Goal: Information Seeking & Learning: Learn about a topic

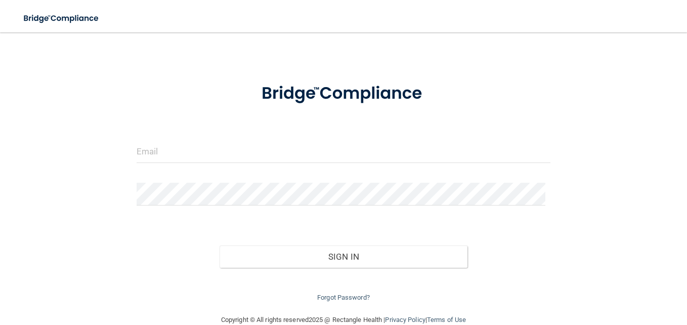
scroll to position [40, 0]
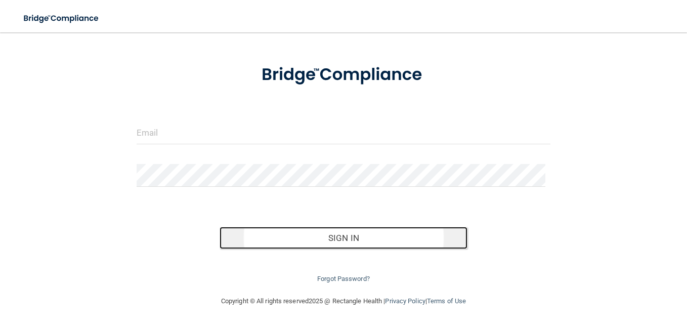
click at [335, 236] on button "Sign In" at bounding box center [344, 238] width 248 height 22
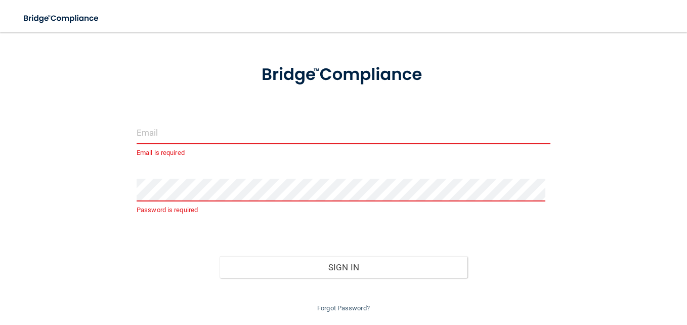
click at [267, 129] on input "email" at bounding box center [344, 132] width 414 height 23
type input "[PERSON_NAME].[PERSON_NAME]"
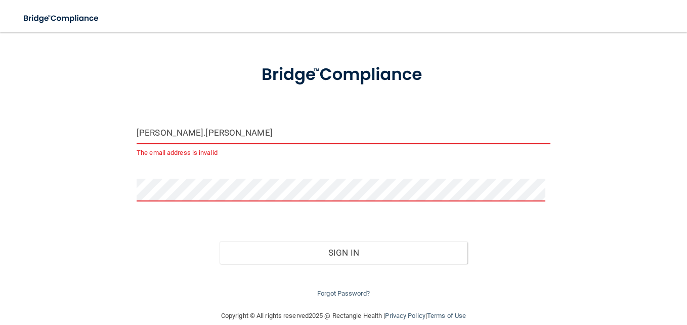
click at [220, 241] on button "Sign In" at bounding box center [344, 252] width 248 height 22
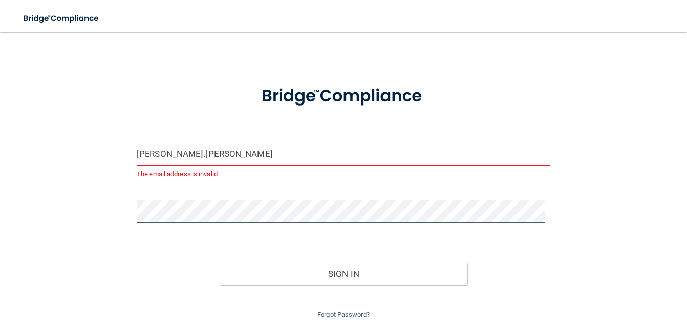
scroll to position [0, 0]
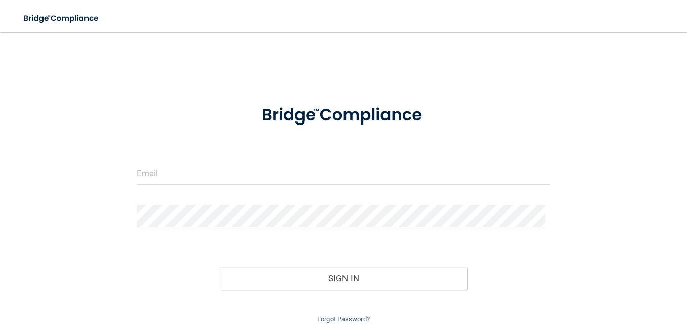
scroll to position [40, 0]
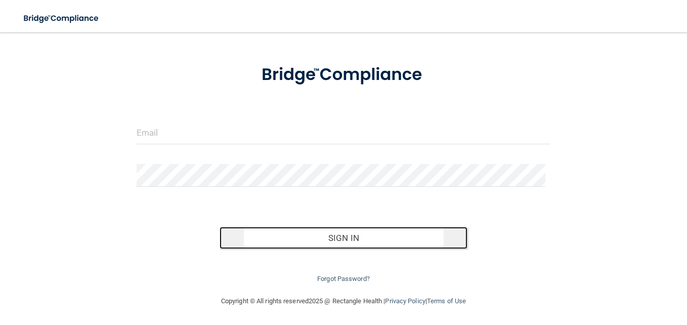
click at [344, 240] on button "Sign In" at bounding box center [344, 238] width 248 height 22
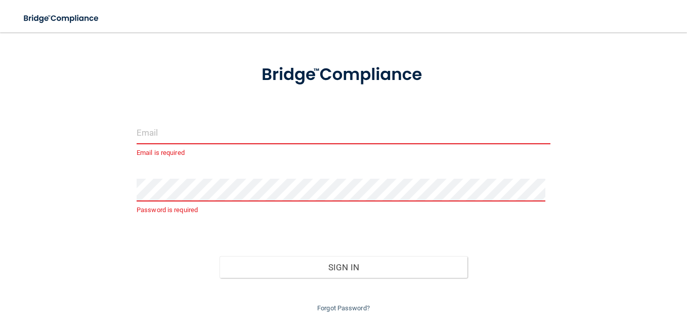
click at [171, 135] on input "email" at bounding box center [344, 132] width 414 height 23
type input "[EMAIL_ADDRESS][DOMAIN_NAME]"
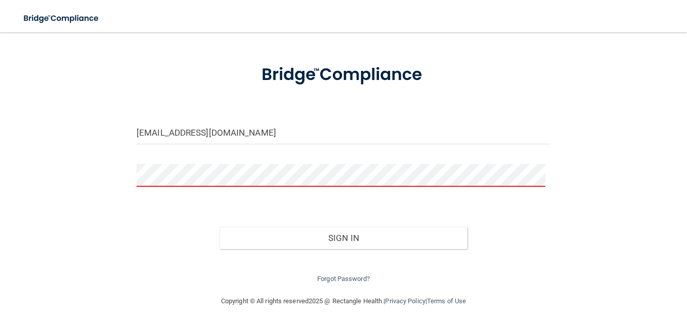
click at [220, 227] on button "Sign In" at bounding box center [344, 238] width 248 height 22
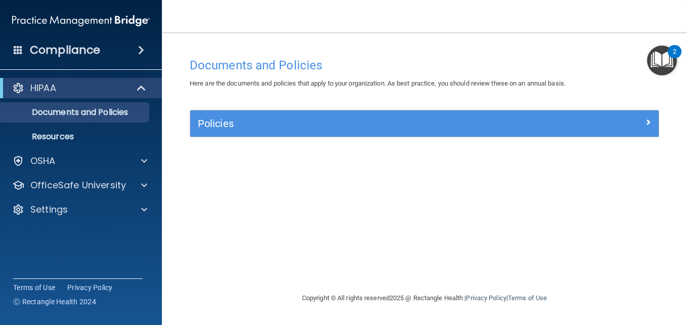
click at [667, 58] on img "Open Resource Center, 2 new notifications" at bounding box center [662, 61] width 30 height 30
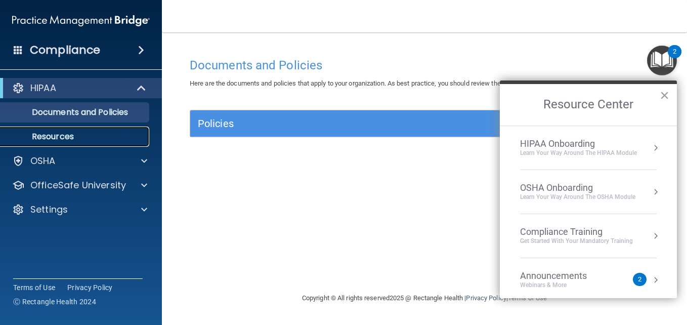
click at [44, 135] on p "Resources" at bounding box center [76, 137] width 138 height 10
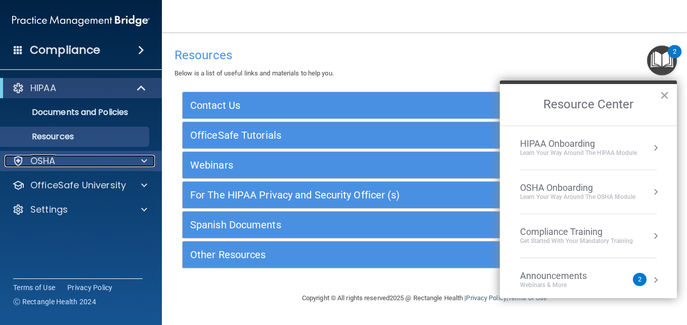
click at [37, 156] on p "OSHA" at bounding box center [42, 161] width 25 height 12
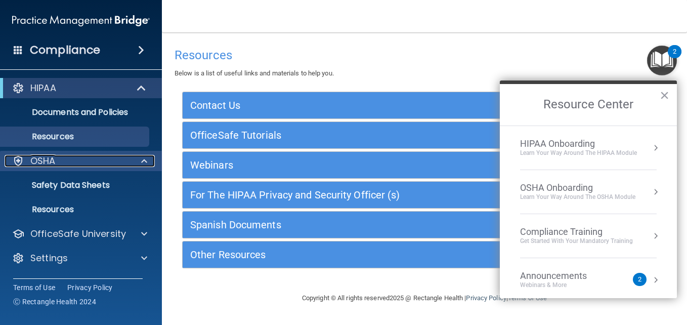
click at [140, 158] on div at bounding box center [142, 161] width 25 height 12
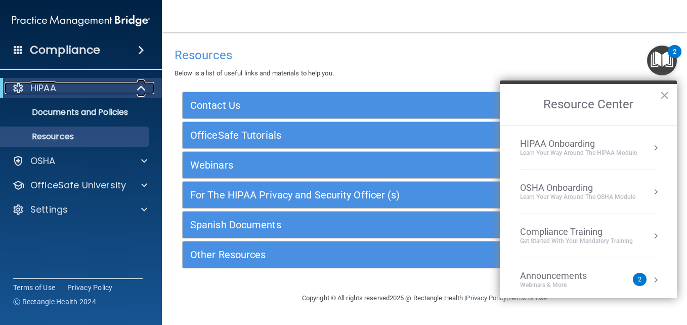
click at [143, 86] on span at bounding box center [142, 88] width 9 height 12
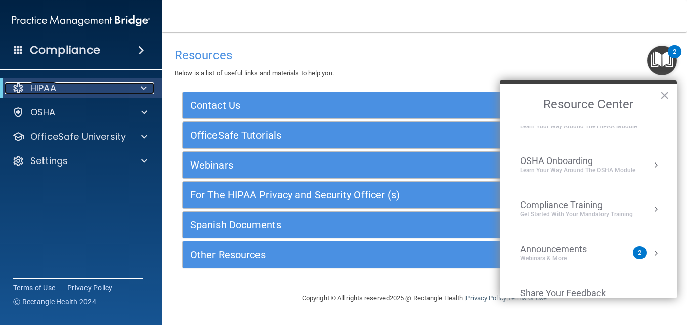
scroll to position [51, 0]
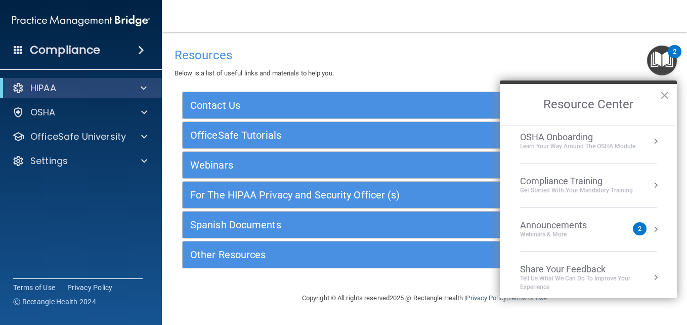
click at [548, 181] on div "Compliance Training" at bounding box center [576, 181] width 113 height 11
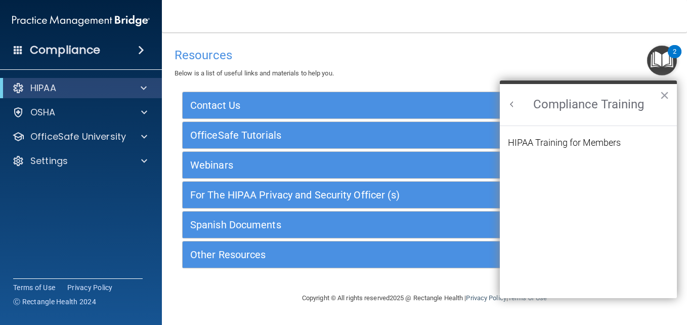
scroll to position [0, 0]
click at [145, 84] on span at bounding box center [144, 88] width 6 height 12
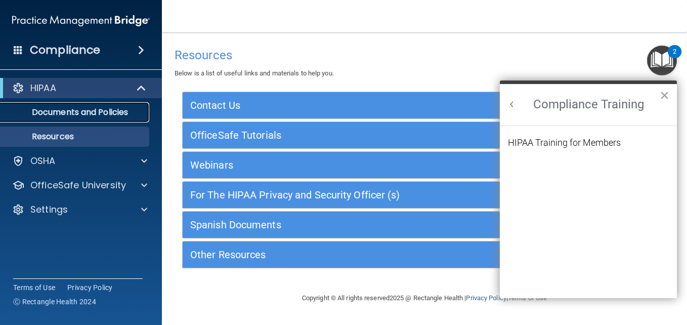
click at [77, 114] on p "Documents and Policies" at bounding box center [76, 112] width 138 height 10
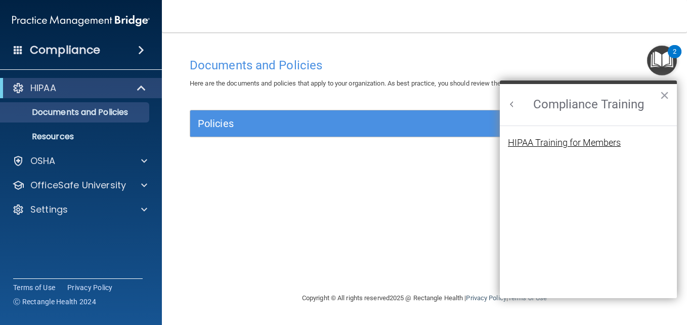
click at [558, 142] on div "HIPAA Training for Members" at bounding box center [564, 142] width 113 height 9
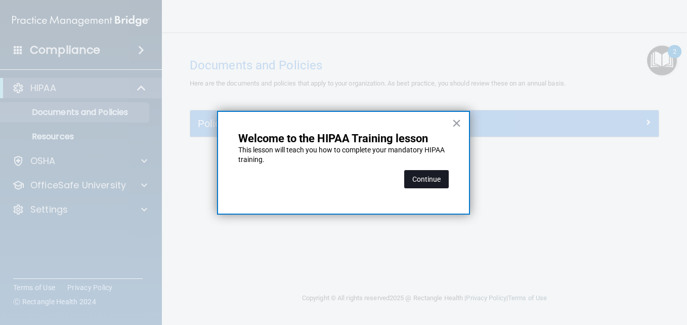
click at [422, 181] on button "Continue" at bounding box center [426, 179] width 45 height 18
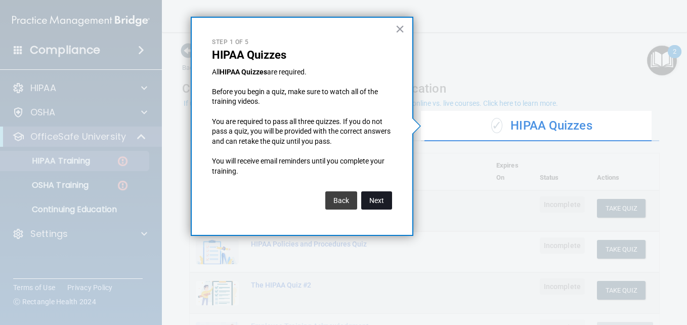
click at [377, 199] on button "Next" at bounding box center [376, 200] width 31 height 18
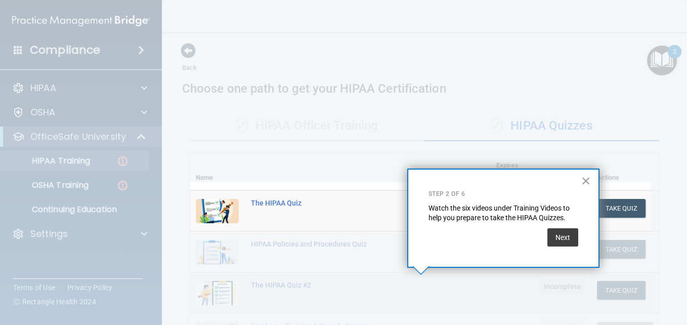
scroll to position [150, 0]
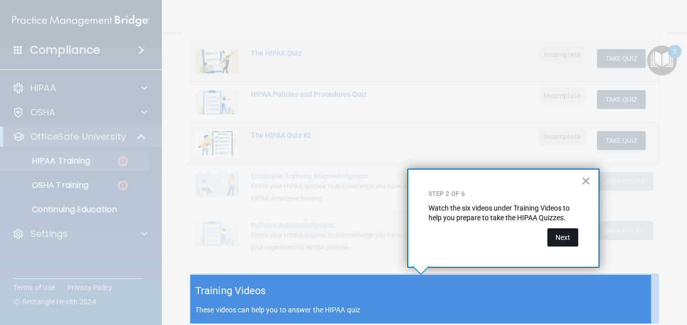
click at [554, 235] on button "Next" at bounding box center [562, 237] width 31 height 18
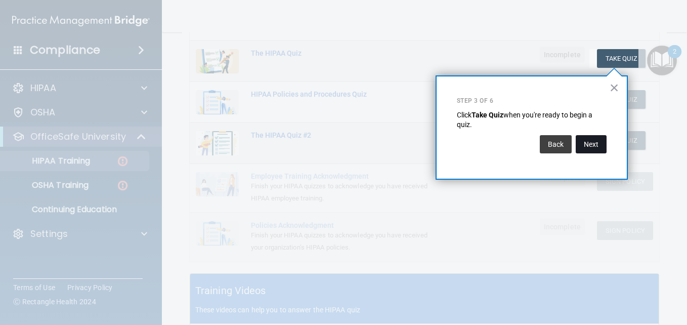
click at [593, 139] on button "Next" at bounding box center [591, 144] width 31 height 18
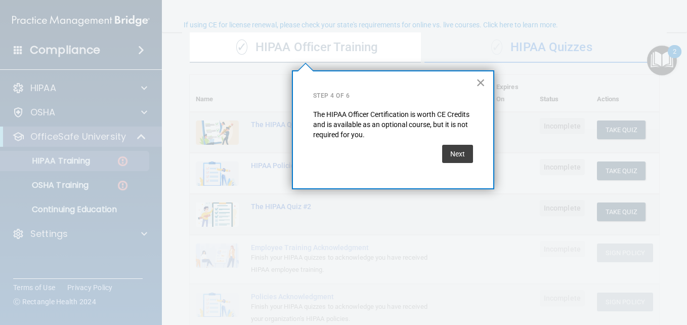
click at [479, 80] on button "×" at bounding box center [481, 82] width 10 height 16
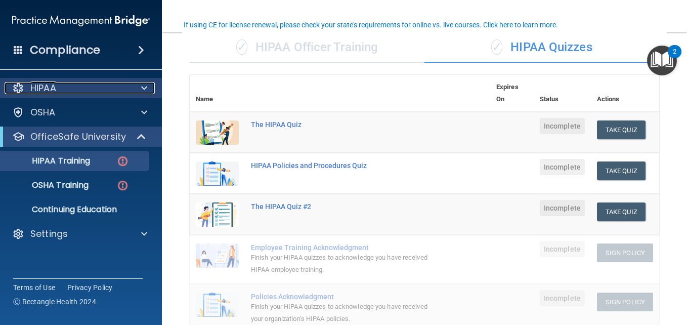
click at [142, 88] on span at bounding box center [144, 88] width 6 height 12
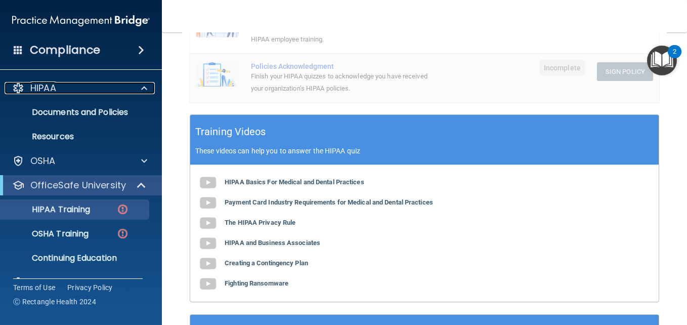
scroll to position [331, 0]
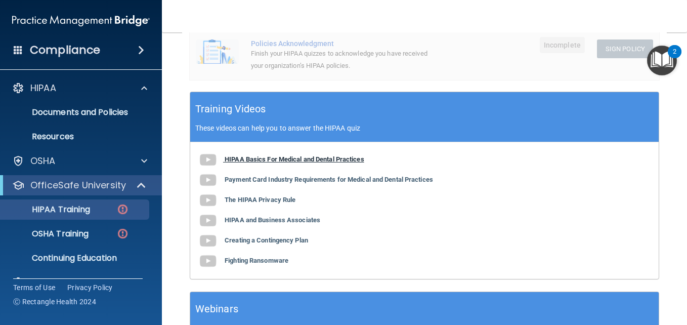
click at [276, 159] on b "HIPAA Basics For Medical and Dental Practices" at bounding box center [295, 159] width 140 height 8
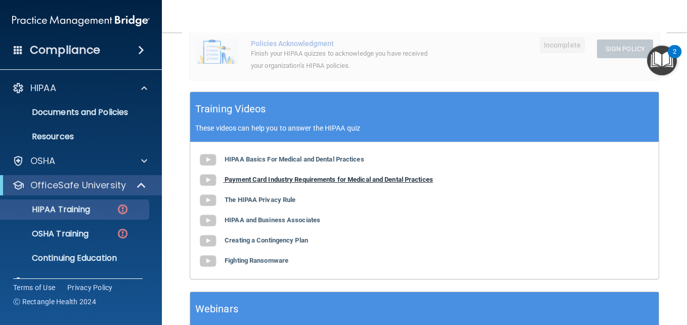
click at [281, 181] on b "Payment Card Industry Requirements for Medical and Dental Practices" at bounding box center [329, 180] width 208 height 8
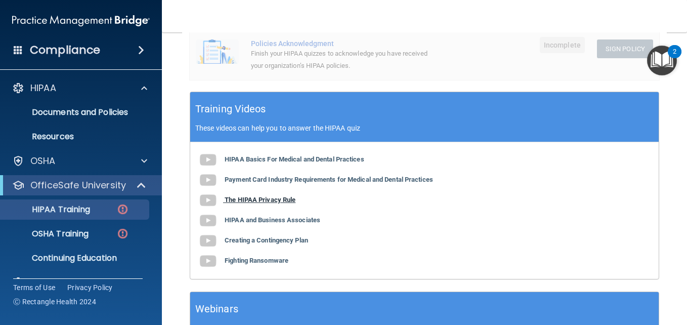
click at [258, 200] on b "The HIPAA Privacy Rule" at bounding box center [260, 200] width 71 height 8
click at [266, 223] on b "HIPAA and Business Associates" at bounding box center [273, 220] width 96 height 8
click at [278, 238] on b "Creating a Contingency Plan" at bounding box center [266, 240] width 83 height 8
click at [257, 262] on b "Fighting Ransomware" at bounding box center [257, 260] width 64 height 8
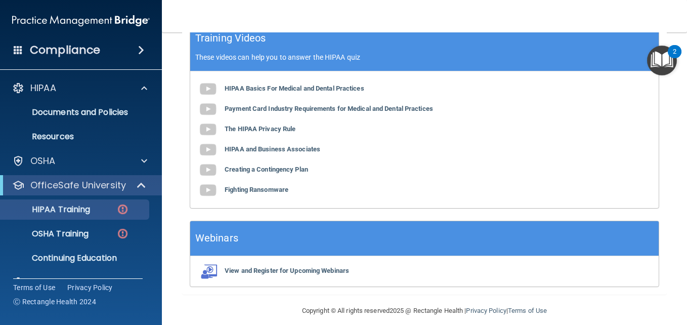
scroll to position [413, 0]
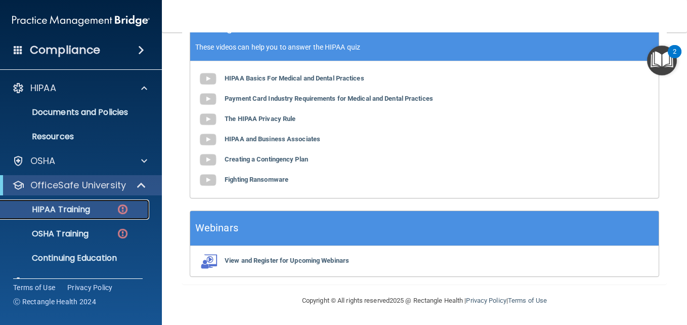
click at [85, 211] on p "HIPAA Training" at bounding box center [48, 209] width 83 height 10
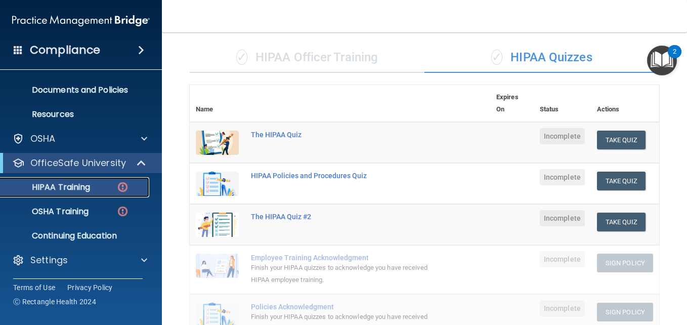
scroll to position [59, 0]
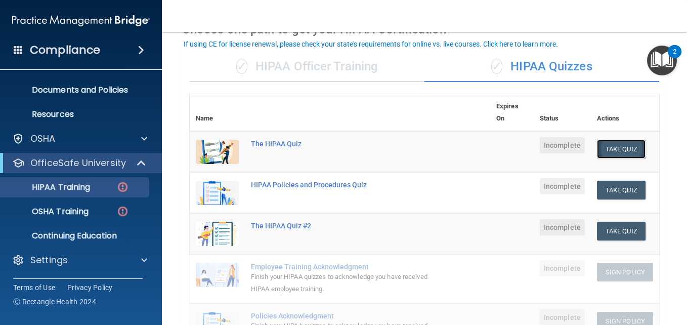
click at [620, 146] on button "Take Quiz" at bounding box center [621, 149] width 49 height 19
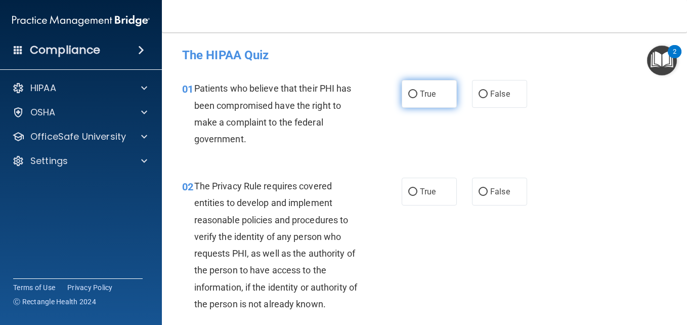
click at [411, 95] on input "True" at bounding box center [412, 95] width 9 height 8
radio input "true"
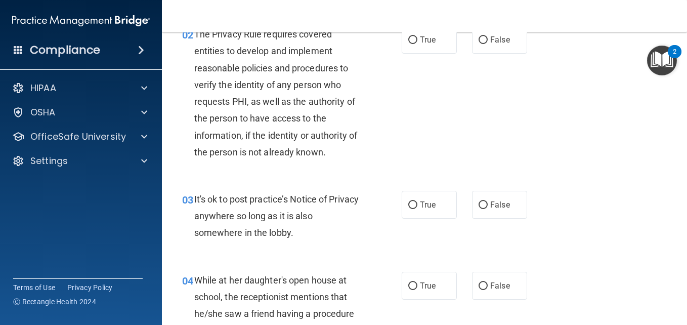
scroll to position [101, 0]
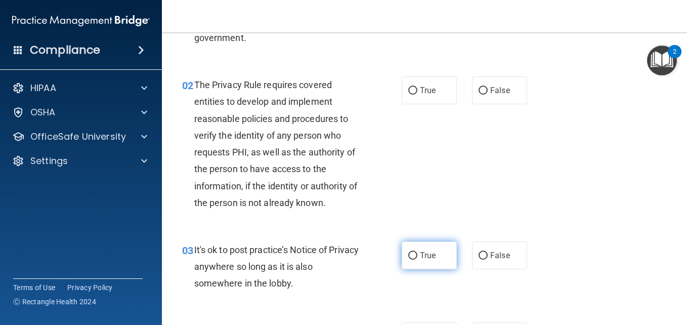
click at [408, 257] on input "True" at bounding box center [412, 256] width 9 height 8
radio input "true"
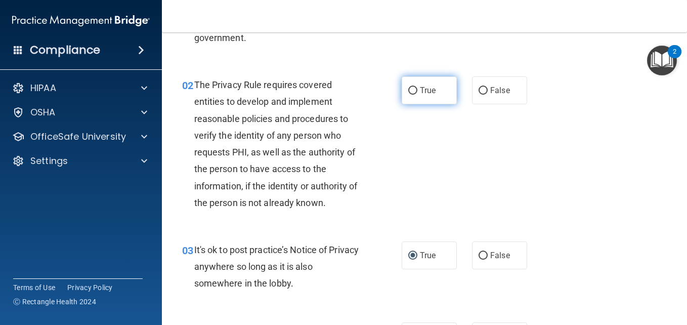
click at [411, 90] on input "True" at bounding box center [412, 91] width 9 height 8
radio input "true"
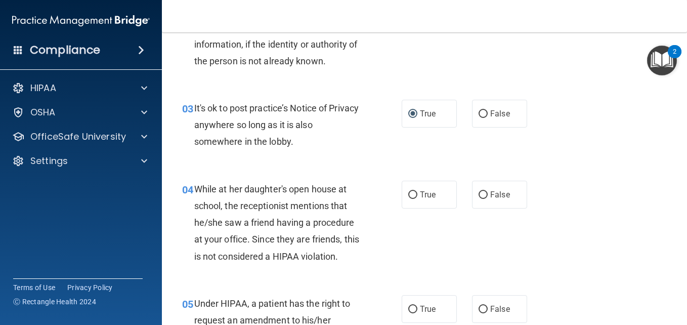
scroll to position [303, 0]
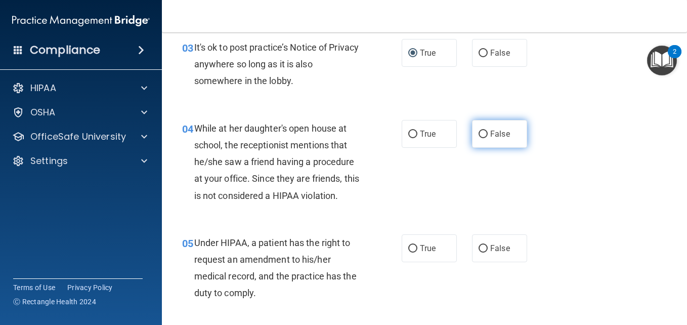
click at [481, 135] on input "False" at bounding box center [482, 134] width 9 height 8
radio input "true"
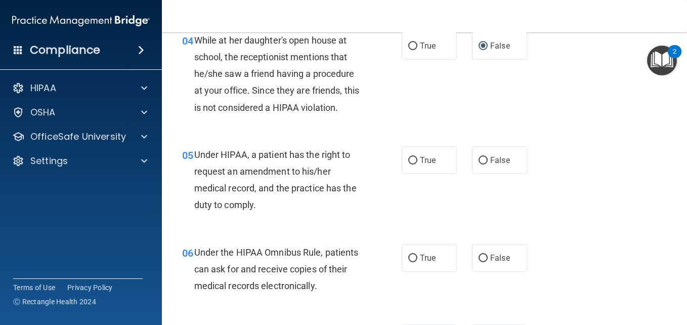
scroll to position [405, 0]
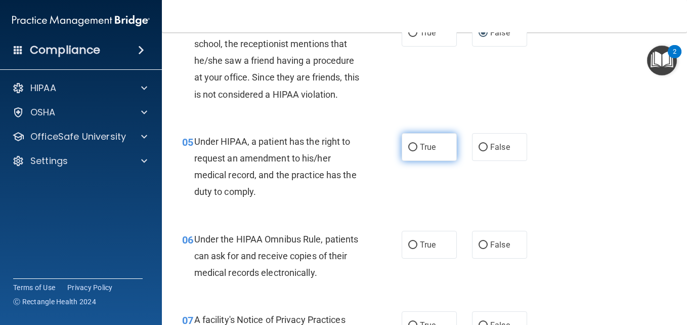
click at [409, 147] on input "True" at bounding box center [412, 148] width 9 height 8
radio input "true"
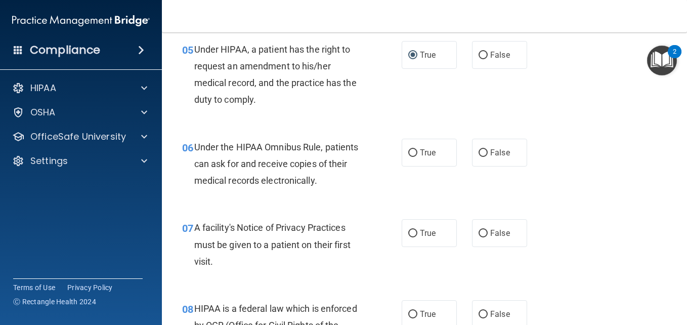
scroll to position [506, 0]
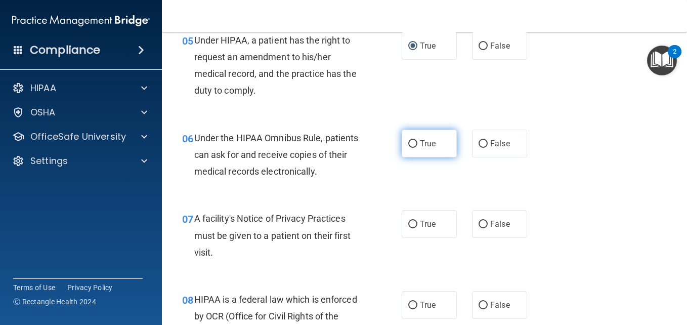
click at [408, 144] on input "True" at bounding box center [412, 144] width 9 height 8
radio input "true"
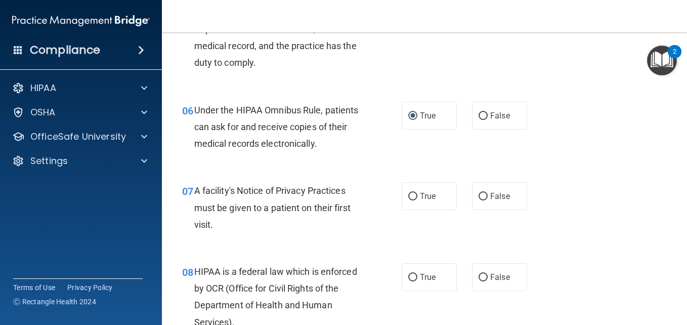
scroll to position [607, 0]
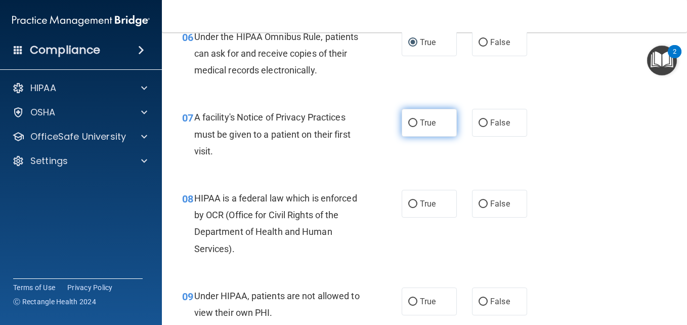
click at [409, 120] on input "True" at bounding box center [412, 123] width 9 height 8
radio input "true"
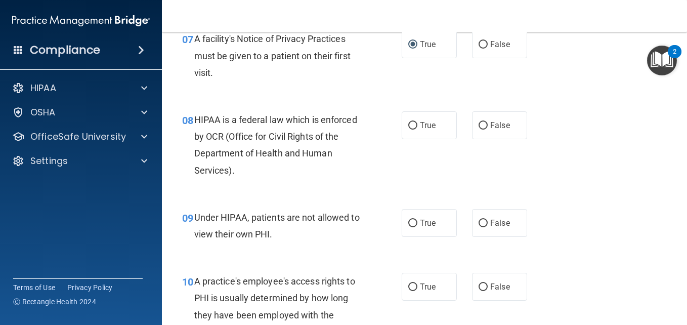
scroll to position [708, 0]
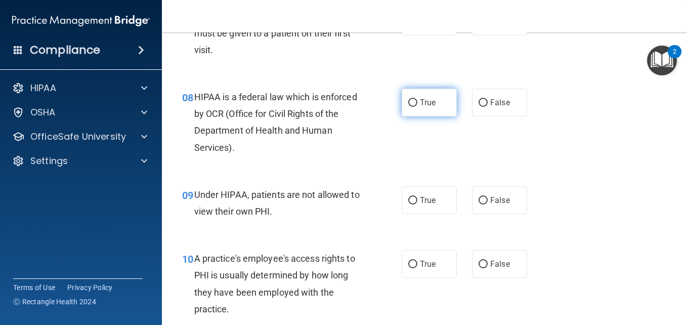
click at [410, 102] on input "True" at bounding box center [412, 103] width 9 height 8
radio input "true"
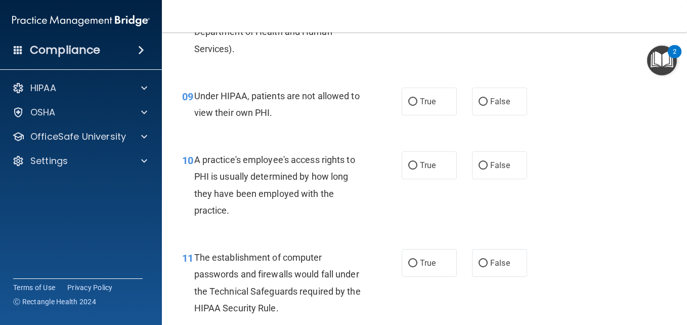
scroll to position [809, 0]
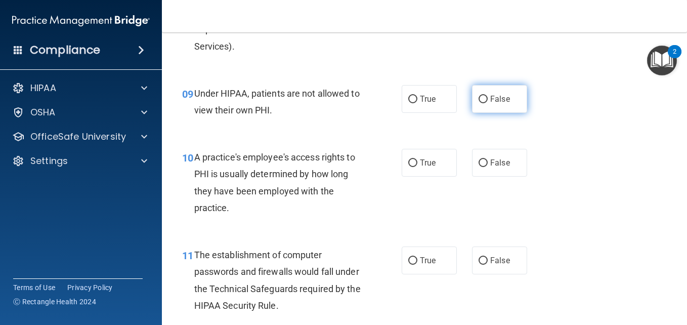
click at [478, 100] on input "False" at bounding box center [482, 100] width 9 height 8
radio input "true"
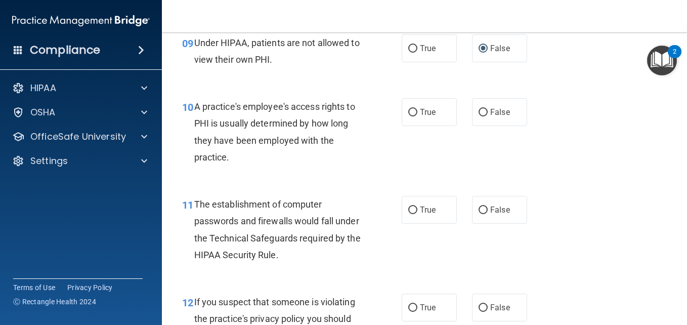
scroll to position [910, 0]
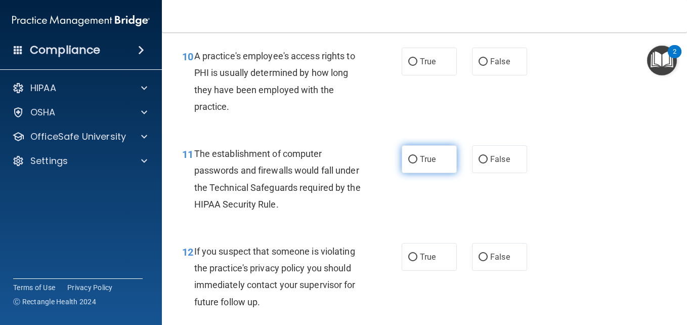
click at [408, 160] on input "True" at bounding box center [412, 160] width 9 height 8
radio input "true"
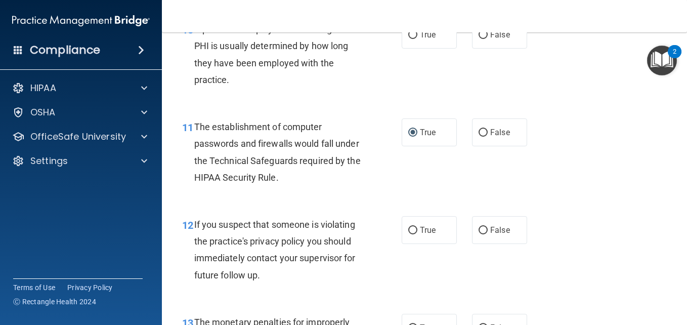
scroll to position [961, 0]
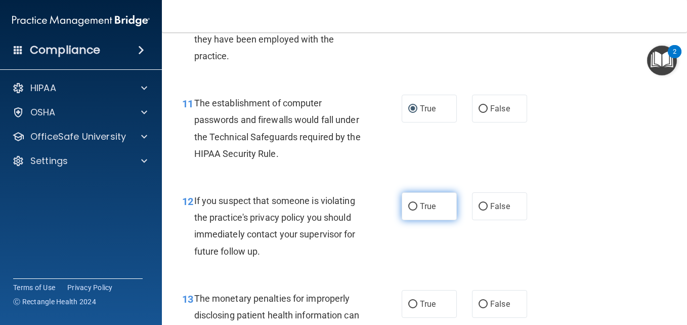
click at [408, 205] on input "True" at bounding box center [412, 207] width 9 height 8
radio input "true"
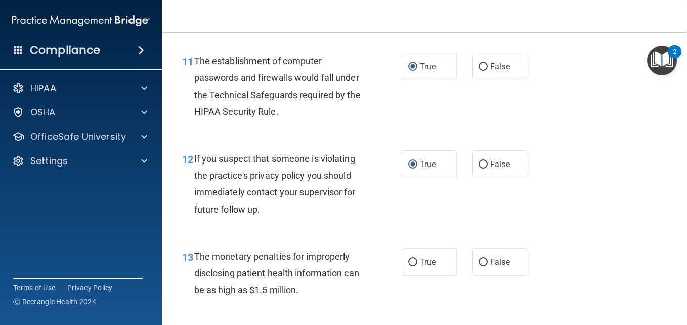
scroll to position [1062, 0]
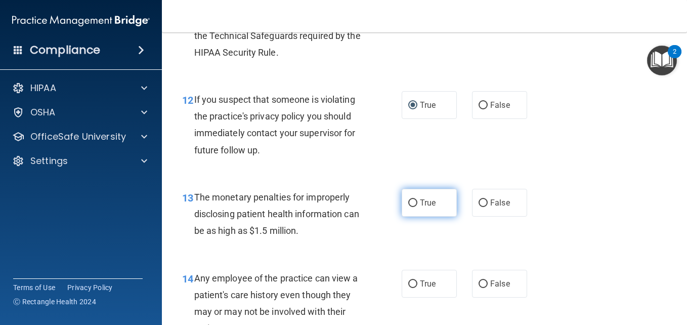
click at [411, 203] on input "True" at bounding box center [412, 203] width 9 height 8
radio input "true"
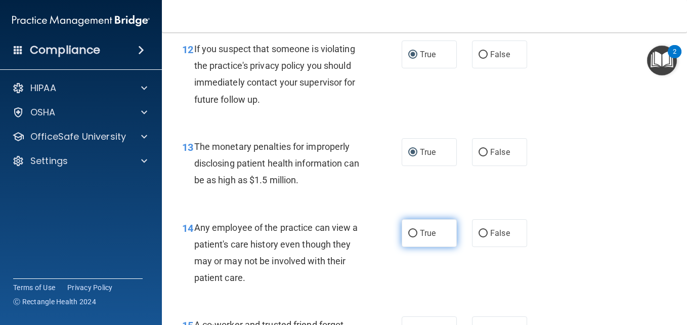
click at [408, 235] on input "True" at bounding box center [412, 234] width 9 height 8
radio input "true"
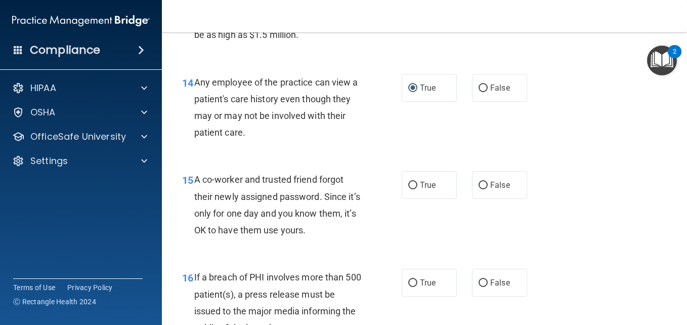
scroll to position [1264, 0]
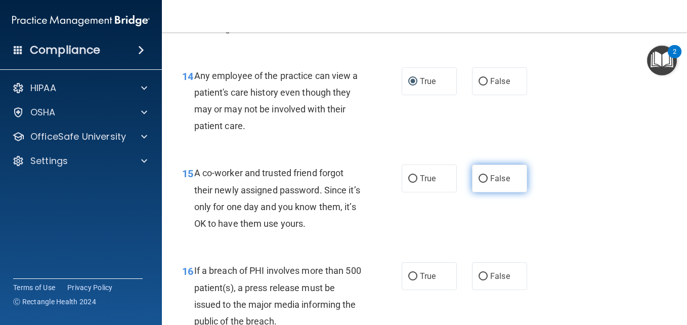
click at [478, 177] on input "False" at bounding box center [482, 179] width 9 height 8
radio input "true"
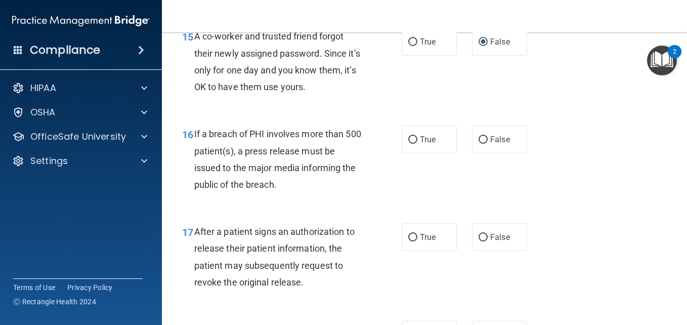
scroll to position [1416, 0]
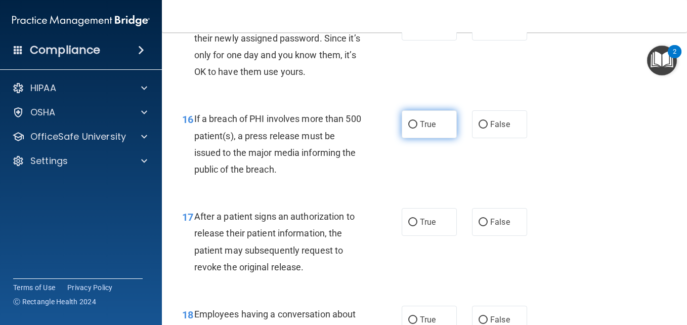
click at [408, 122] on input "True" at bounding box center [412, 125] width 9 height 8
radio input "true"
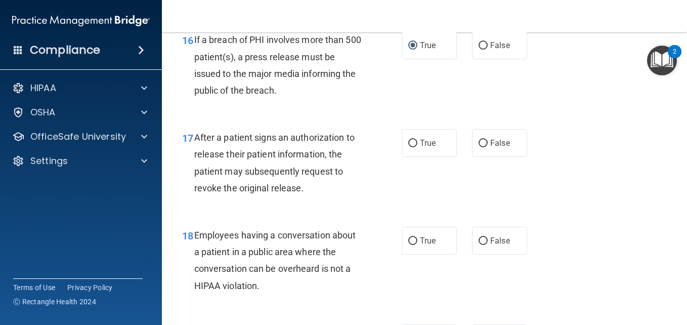
scroll to position [1517, 0]
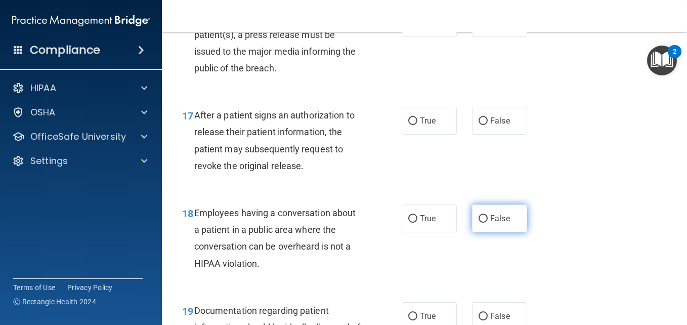
click at [478, 219] on input "False" at bounding box center [482, 219] width 9 height 8
radio input "true"
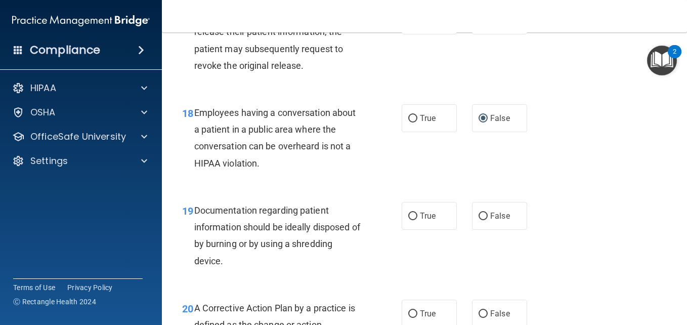
scroll to position [1619, 0]
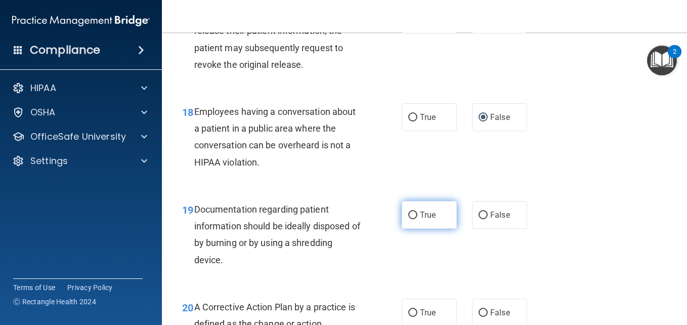
click at [411, 215] on input "True" at bounding box center [412, 215] width 9 height 8
radio input "true"
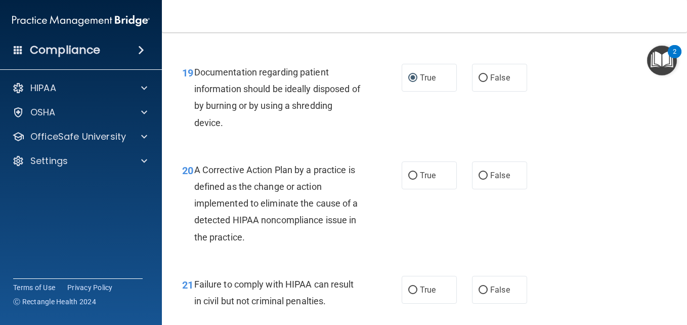
scroll to position [1770, 0]
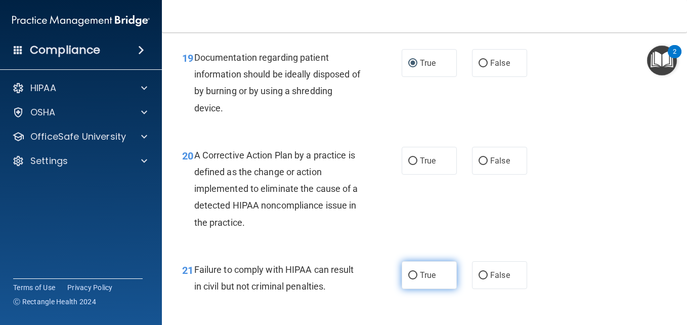
click at [408, 278] on input "True" at bounding box center [412, 276] width 9 height 8
radio input "true"
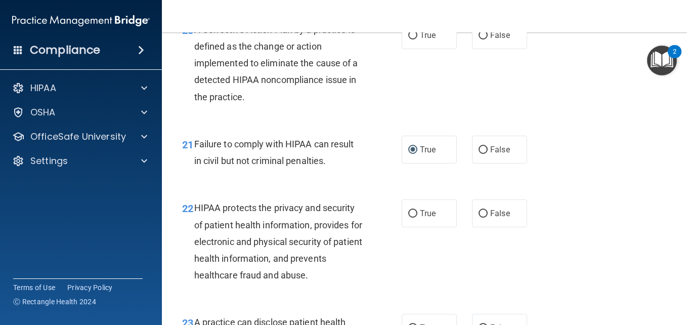
scroll to position [1922, 0]
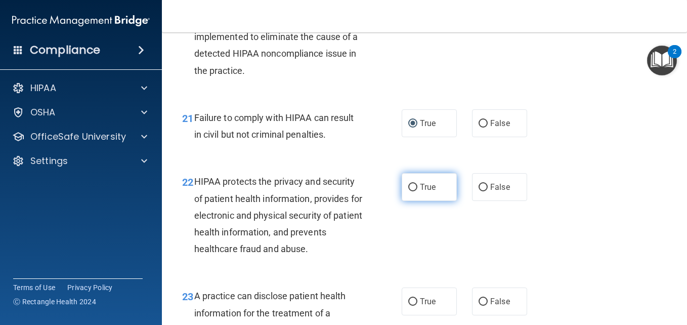
click at [409, 186] on input "True" at bounding box center [412, 188] width 9 height 8
radio input "true"
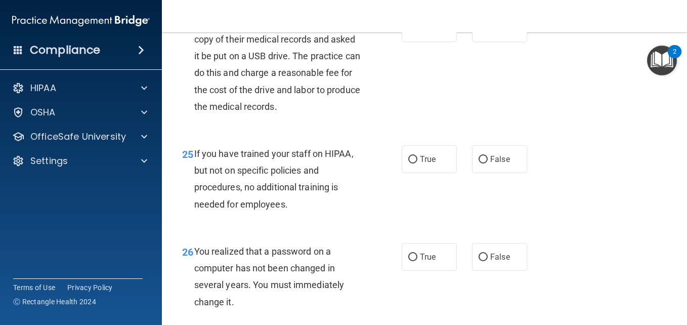
scroll to position [2377, 0]
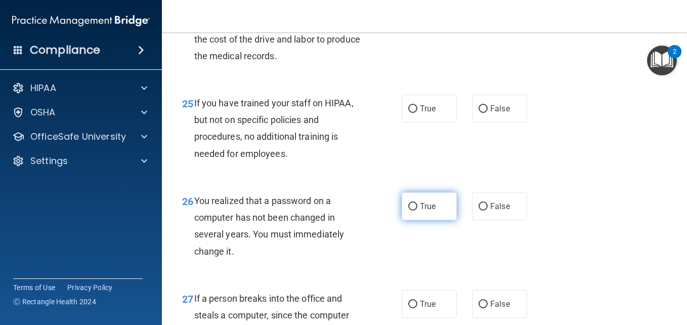
click at [410, 210] on input "True" at bounding box center [412, 207] width 9 height 8
radio input "true"
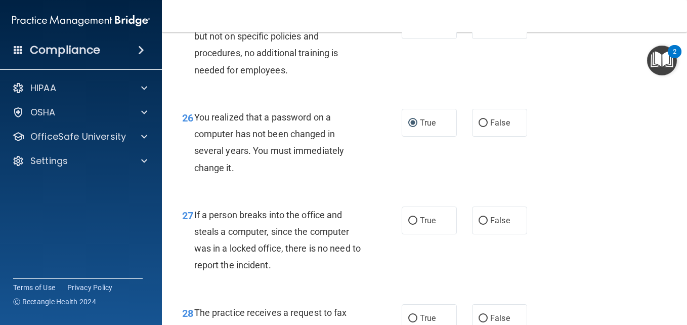
scroll to position [2478, 0]
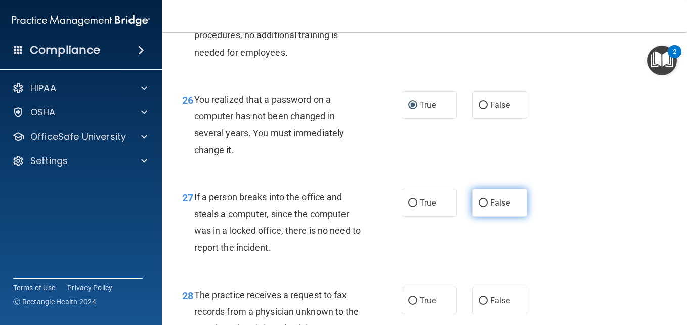
click at [480, 207] on input "False" at bounding box center [482, 203] width 9 height 8
radio input "true"
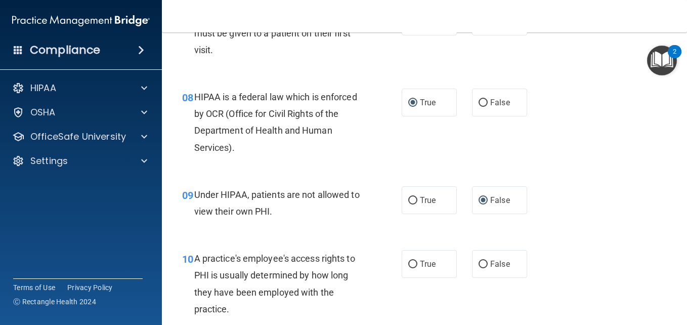
scroll to position [759, 0]
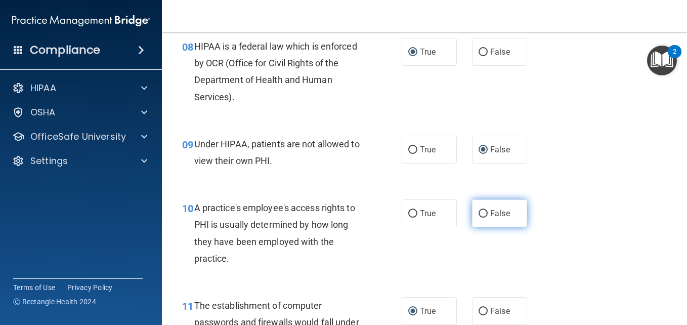
click at [480, 214] on input "False" at bounding box center [482, 214] width 9 height 8
radio input "true"
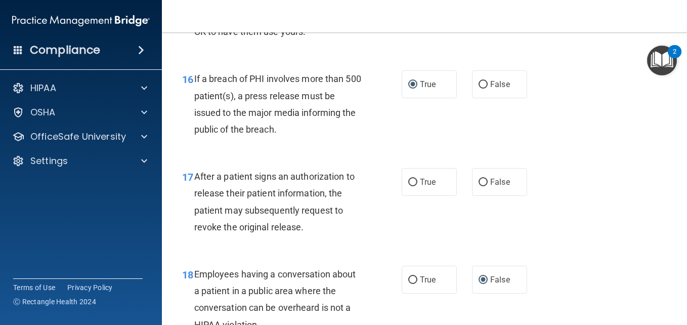
scroll to position [1467, 0]
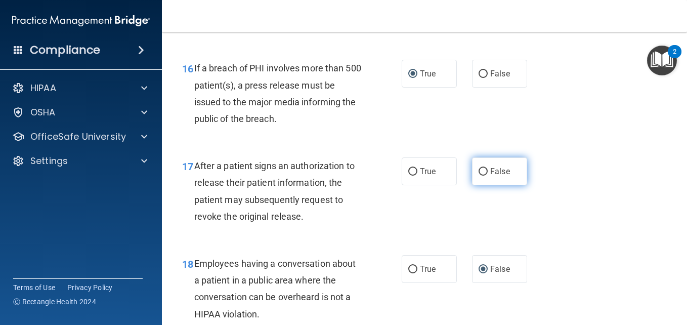
click at [478, 172] on input "False" at bounding box center [482, 172] width 9 height 8
radio input "true"
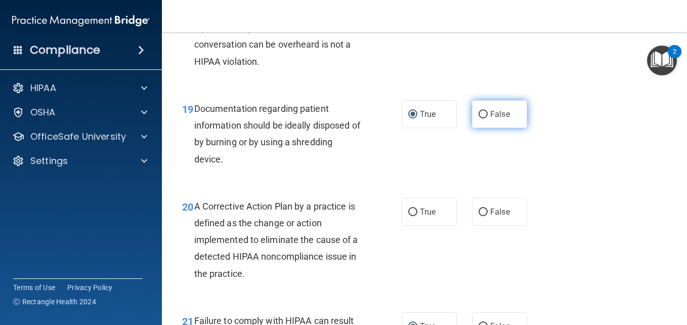
scroll to position [1720, 0]
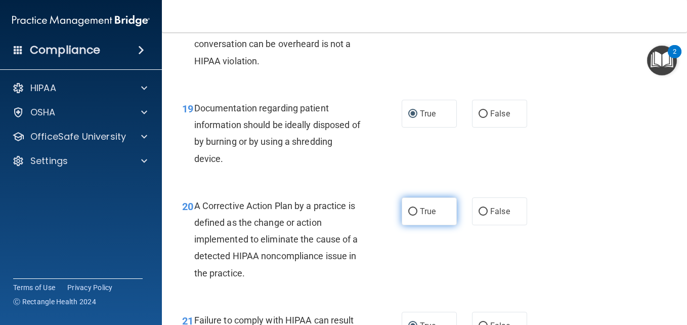
click at [410, 211] on input "True" at bounding box center [412, 212] width 9 height 8
radio input "true"
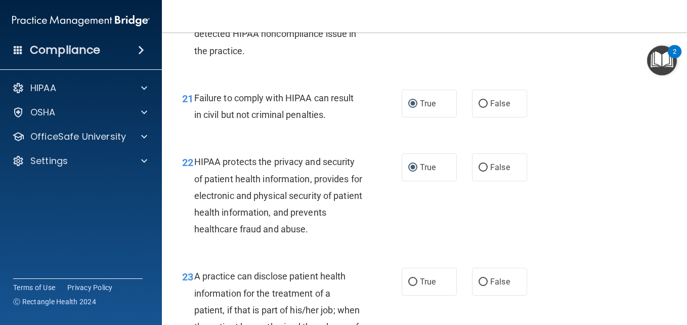
scroll to position [2023, 0]
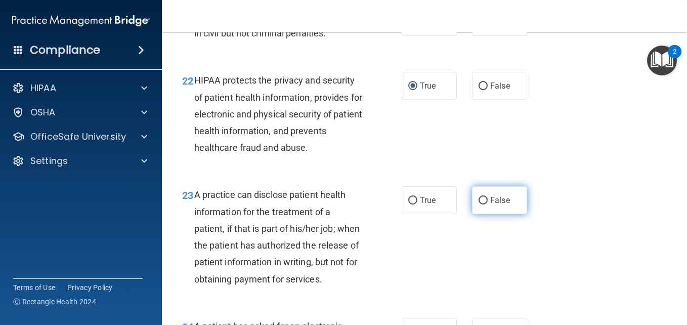
click at [482, 199] on input "False" at bounding box center [482, 201] width 9 height 8
radio input "true"
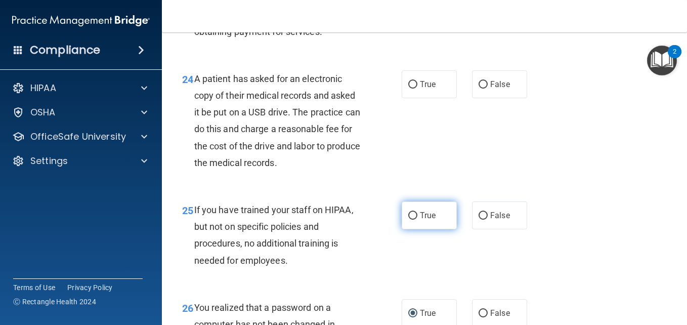
scroll to position [2276, 0]
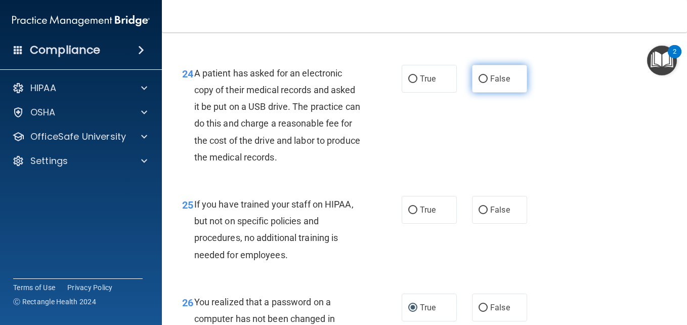
click at [480, 83] on input "False" at bounding box center [482, 79] width 9 height 8
radio input "true"
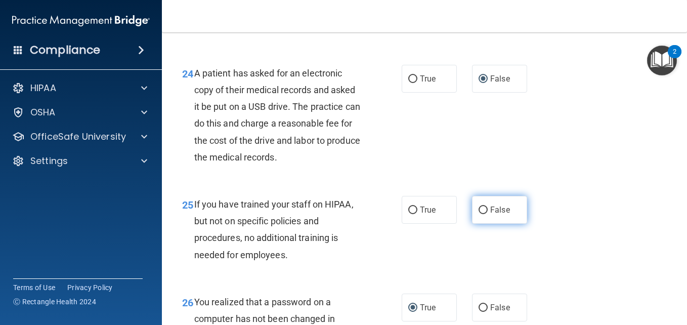
click at [478, 214] on input "False" at bounding box center [482, 210] width 9 height 8
radio input "true"
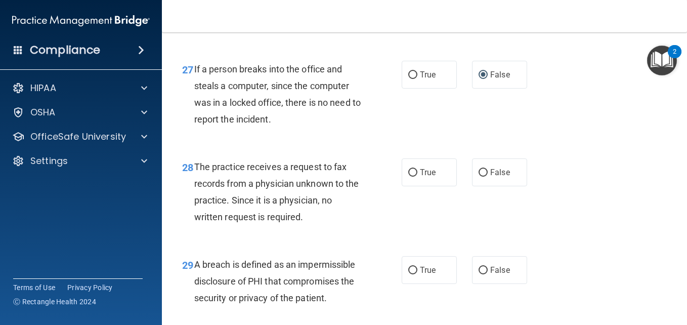
scroll to position [2630, 0]
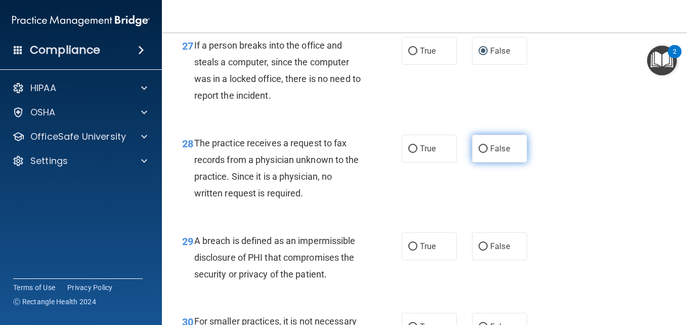
click at [481, 153] on input "False" at bounding box center [482, 149] width 9 height 8
radio input "true"
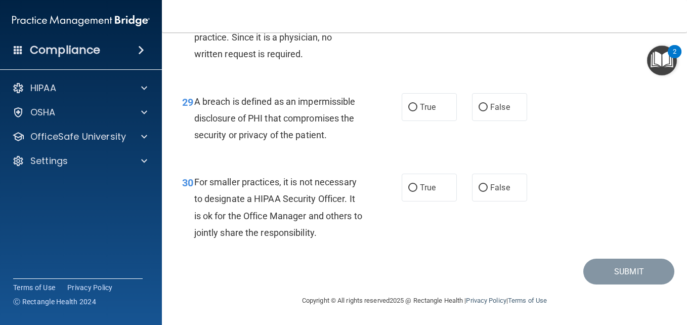
scroll to position [2782, 0]
click at [482, 111] on input "False" at bounding box center [482, 108] width 9 height 8
radio input "true"
click at [482, 192] on input "False" at bounding box center [482, 188] width 9 height 8
radio input "true"
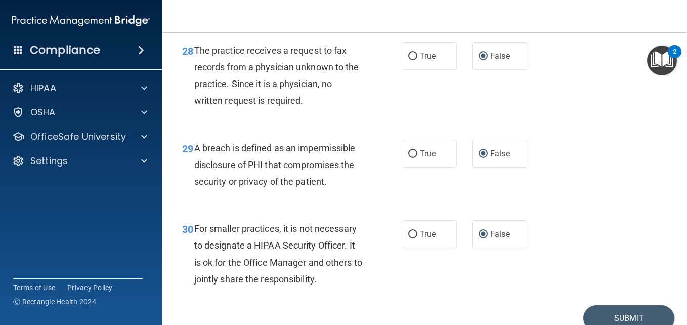
scroll to position [2786, 0]
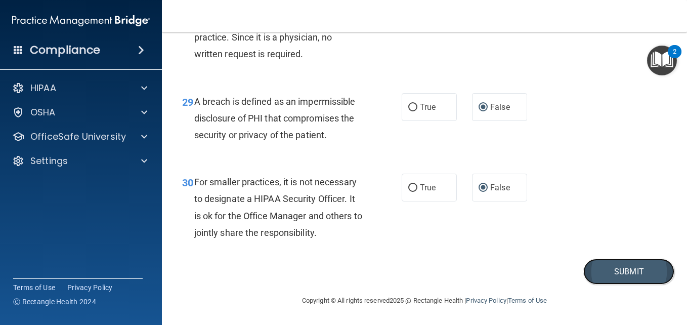
click at [608, 275] on button "Submit" at bounding box center [628, 271] width 91 height 26
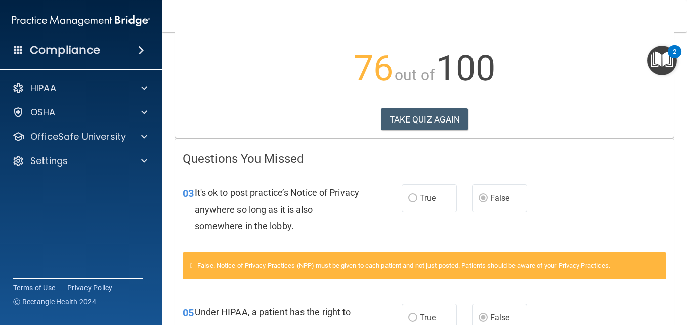
scroll to position [101, 0]
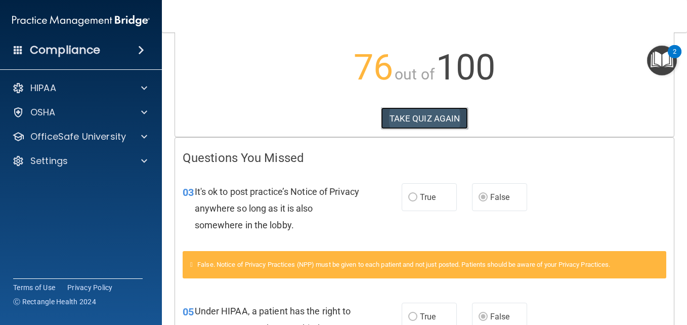
click at [420, 116] on button "TAKE QUIZ AGAIN" at bounding box center [425, 118] width 88 height 22
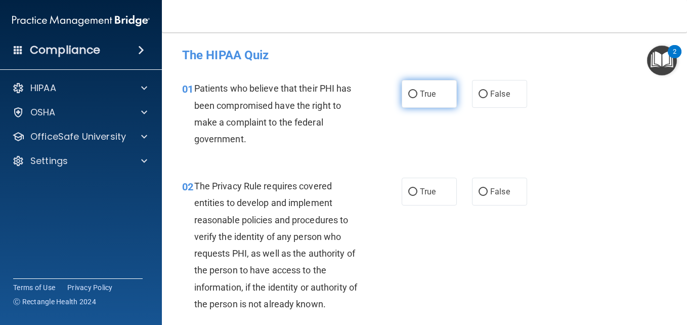
click at [409, 95] on input "True" at bounding box center [412, 95] width 9 height 8
radio input "true"
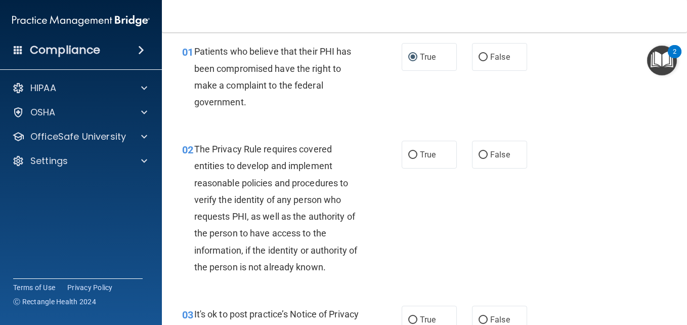
scroll to position [101, 0]
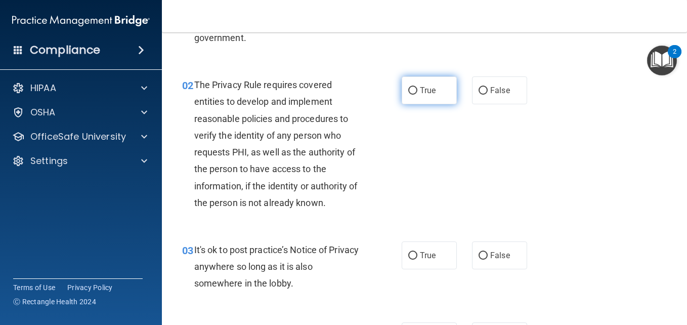
click at [410, 89] on input "True" at bounding box center [412, 91] width 9 height 8
radio input "true"
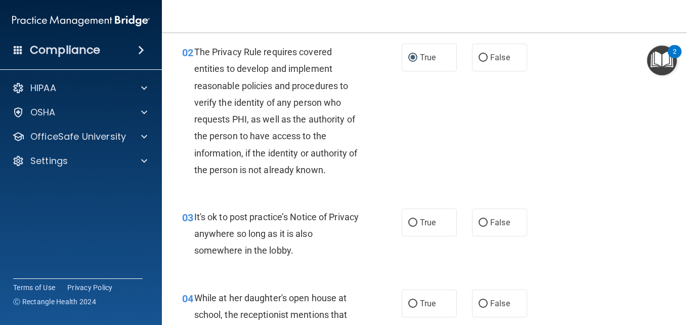
scroll to position [152, 0]
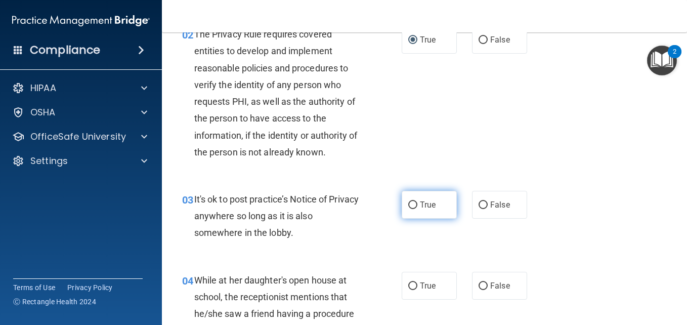
click at [408, 204] on input "True" at bounding box center [412, 205] width 9 height 8
radio input "true"
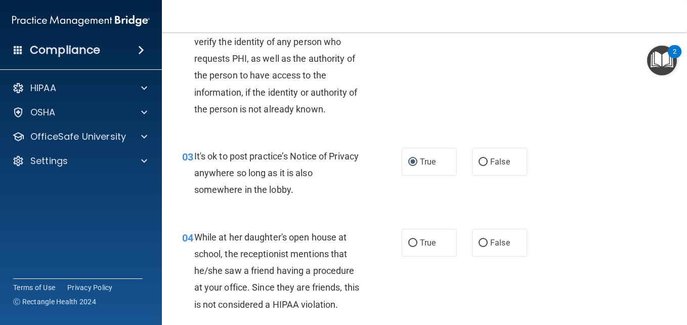
scroll to position [253, 0]
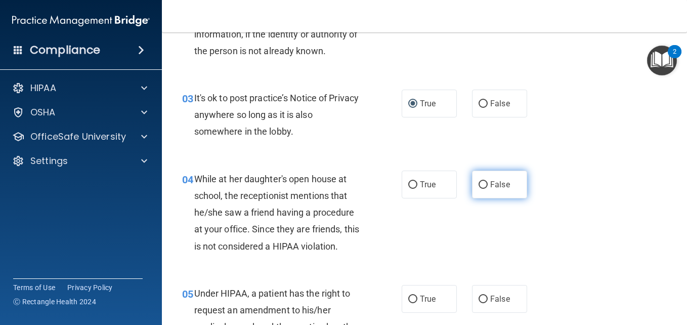
click at [481, 187] on input "False" at bounding box center [482, 185] width 9 height 8
radio input "true"
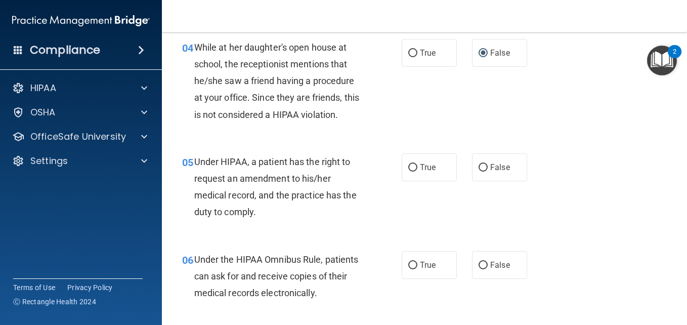
scroll to position [405, 0]
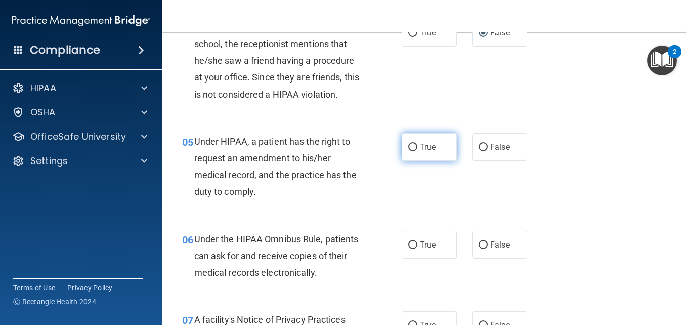
click at [410, 147] on input "True" at bounding box center [412, 148] width 9 height 8
radio input "true"
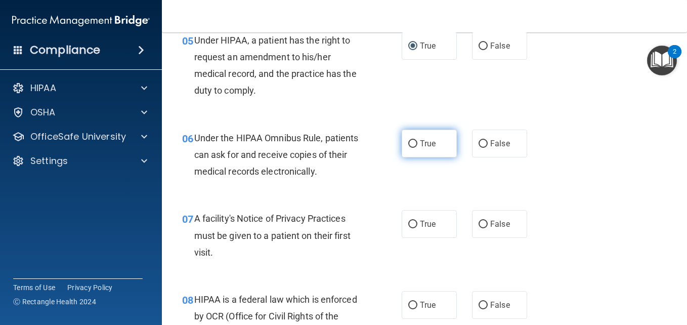
click at [410, 142] on input "True" at bounding box center [412, 144] width 9 height 8
radio input "true"
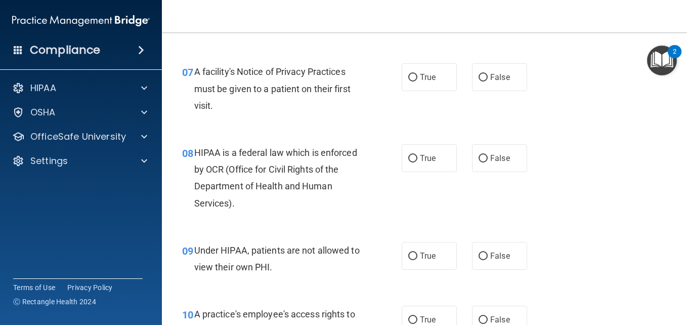
scroll to position [658, 0]
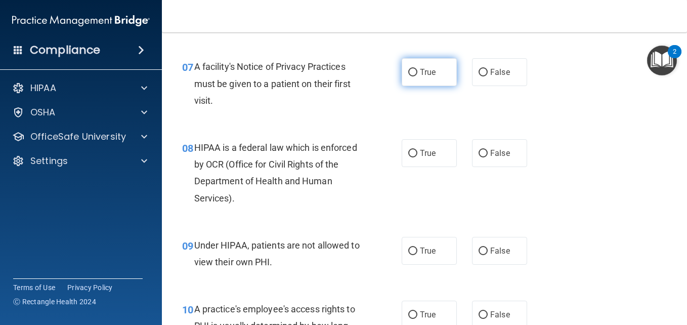
click at [409, 69] on input "True" at bounding box center [412, 73] width 9 height 8
radio input "true"
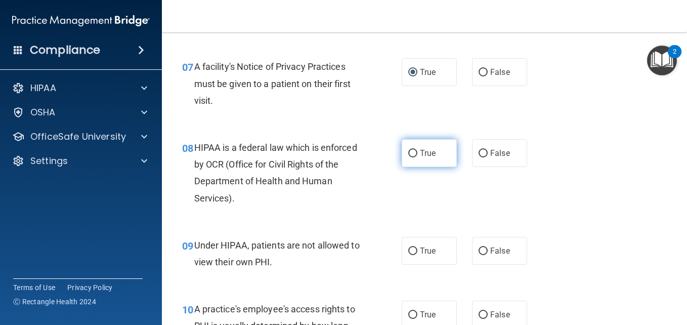
click at [408, 152] on input "True" at bounding box center [412, 154] width 9 height 8
radio input "true"
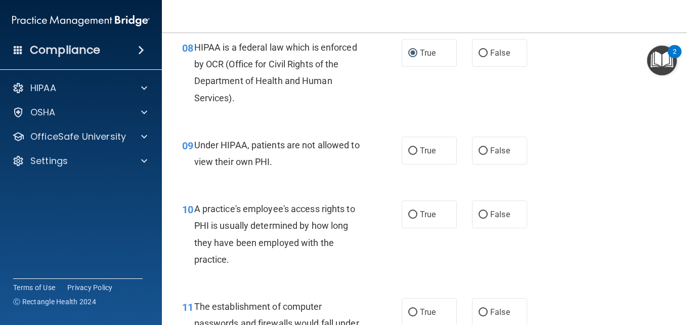
scroll to position [759, 0]
click at [478, 150] on input "False" at bounding box center [482, 150] width 9 height 8
radio input "true"
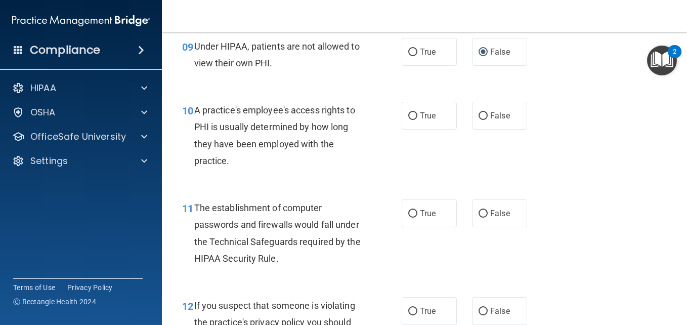
scroll to position [860, 0]
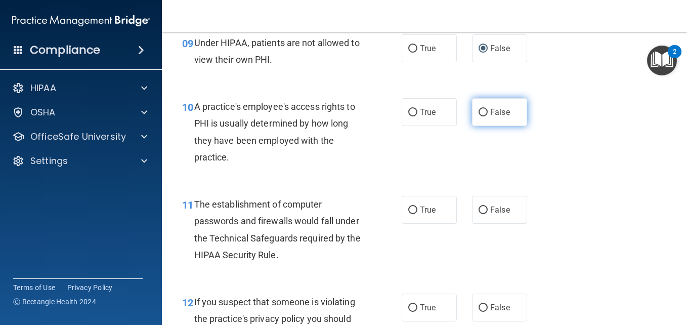
click at [479, 110] on input "False" at bounding box center [482, 113] width 9 height 8
radio input "true"
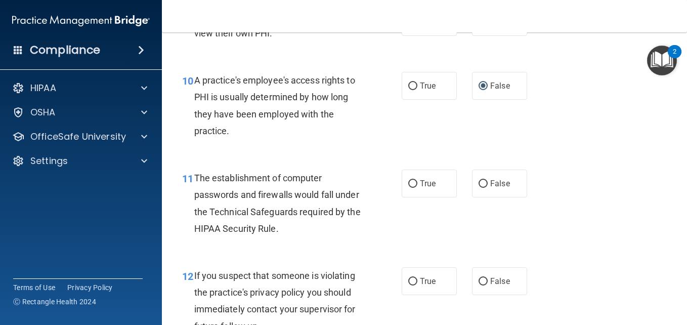
scroll to position [961, 0]
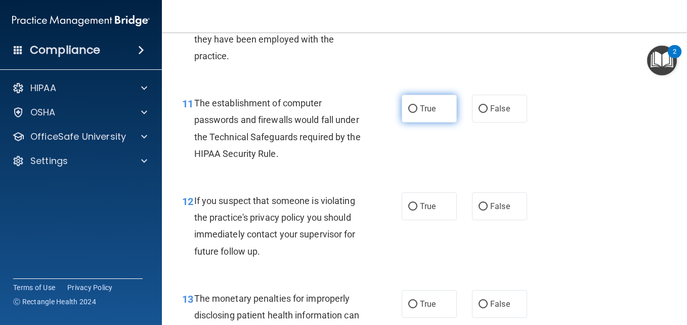
click at [408, 109] on input "True" at bounding box center [412, 109] width 9 height 8
radio input "true"
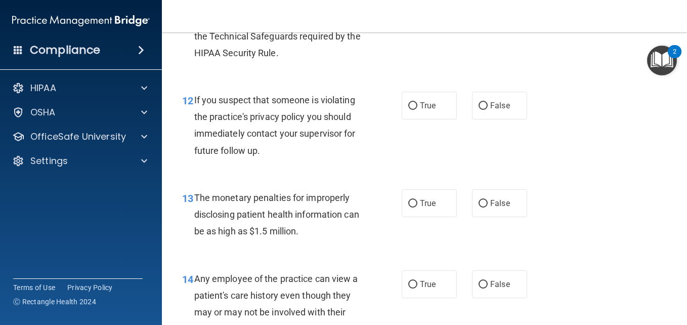
scroll to position [1062, 0]
click at [408, 105] on input "True" at bounding box center [412, 106] width 9 height 8
radio input "true"
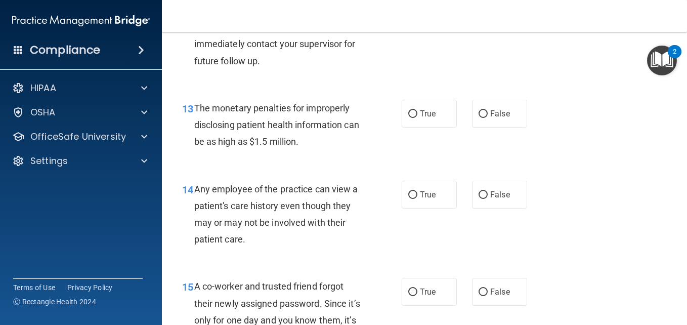
scroll to position [1163, 0]
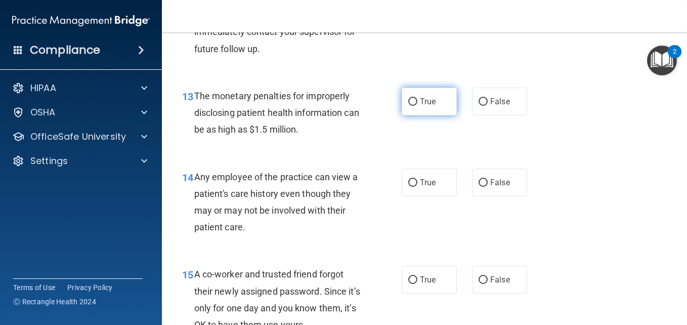
click at [410, 99] on input "True" at bounding box center [412, 102] width 9 height 8
radio input "true"
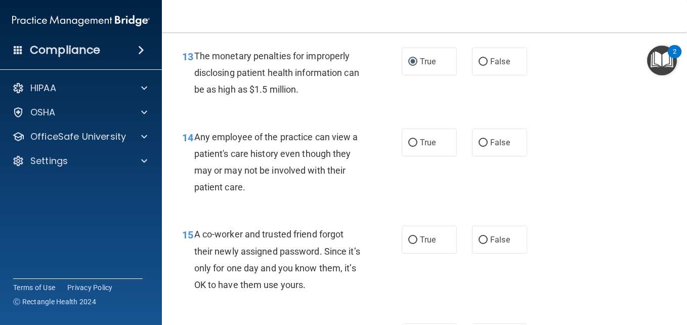
scroll to position [1264, 0]
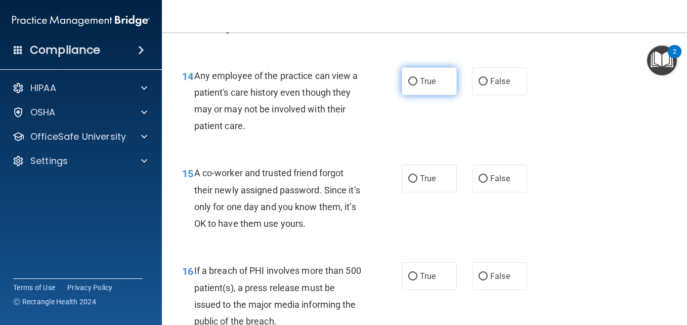
click at [408, 81] on input "True" at bounding box center [412, 82] width 9 height 8
radio input "true"
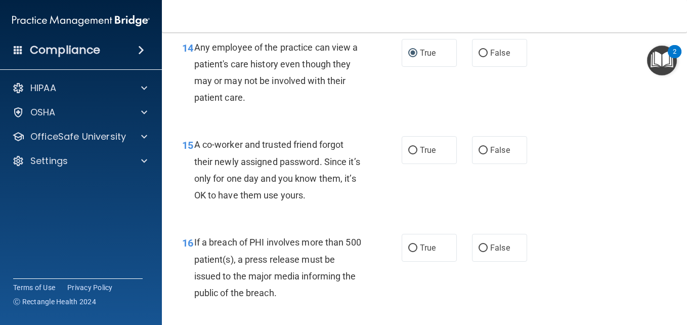
scroll to position [1315, 0]
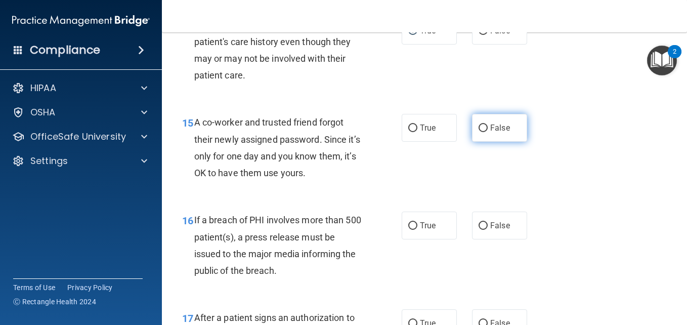
click at [478, 126] on input "False" at bounding box center [482, 128] width 9 height 8
radio input "true"
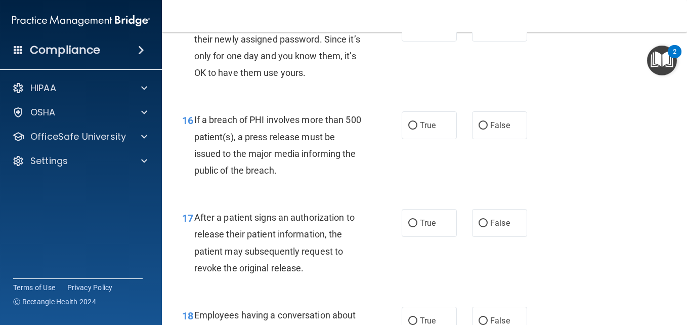
scroll to position [1416, 0]
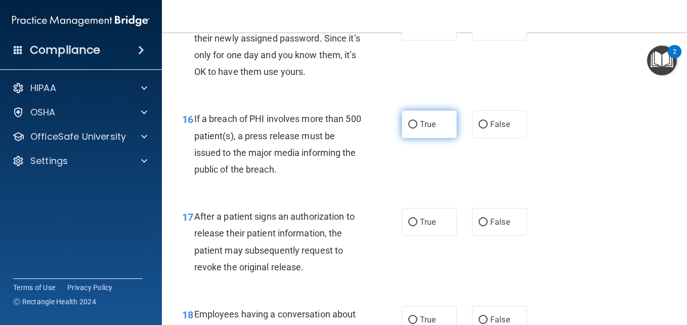
click at [408, 123] on input "True" at bounding box center [412, 125] width 9 height 8
radio input "true"
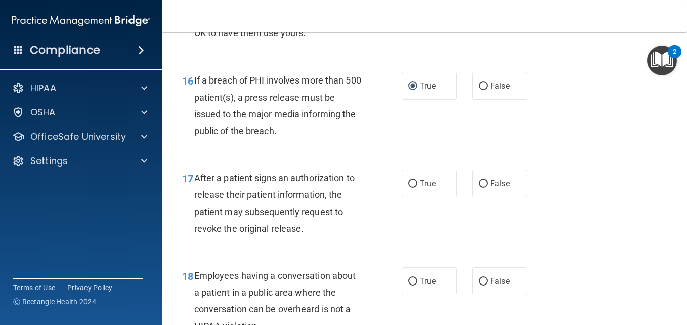
scroll to position [1568, 0]
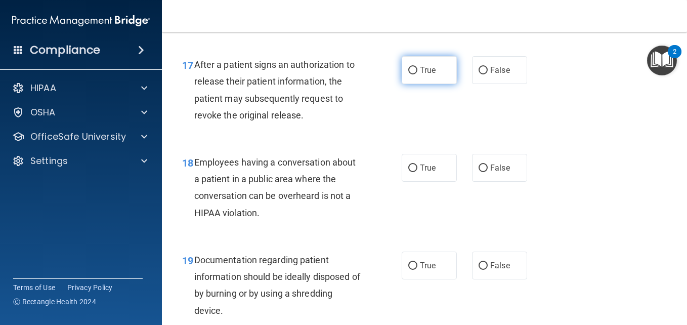
click at [409, 70] on input "True" at bounding box center [412, 71] width 9 height 8
radio input "true"
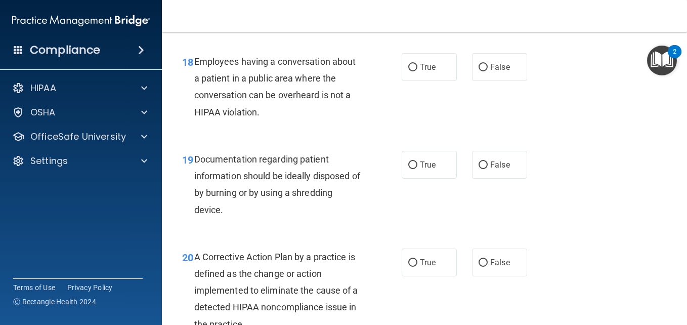
scroll to position [1669, 0]
click at [478, 65] on input "False" at bounding box center [482, 67] width 9 height 8
radio input "true"
click at [408, 164] on input "True" at bounding box center [412, 165] width 9 height 8
radio input "true"
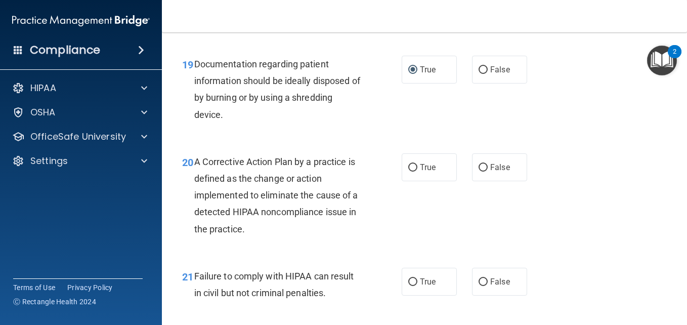
scroll to position [1770, 0]
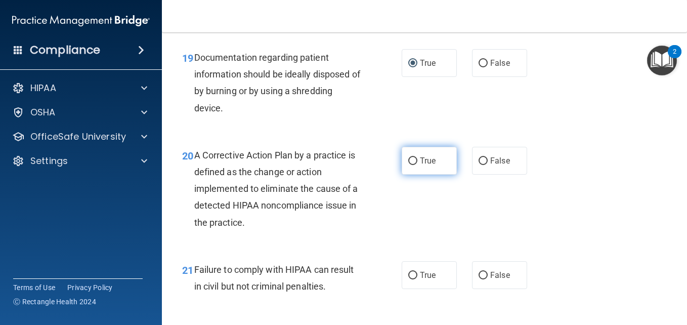
click at [408, 159] on input "True" at bounding box center [412, 161] width 9 height 8
radio input "true"
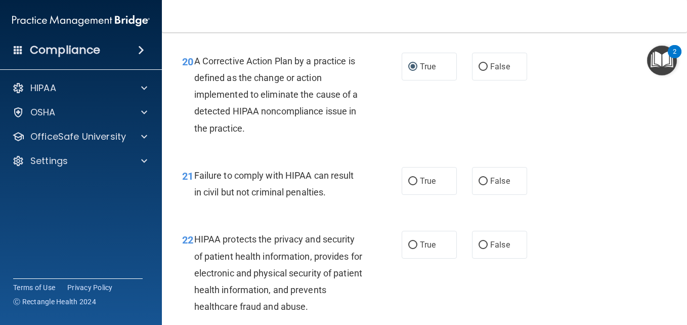
scroll to position [1871, 0]
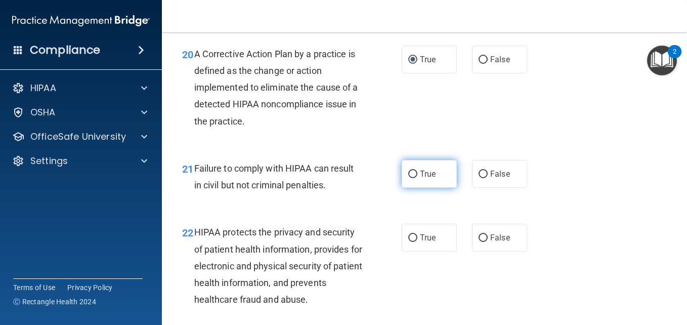
click at [409, 175] on input "True" at bounding box center [412, 174] width 9 height 8
radio input "true"
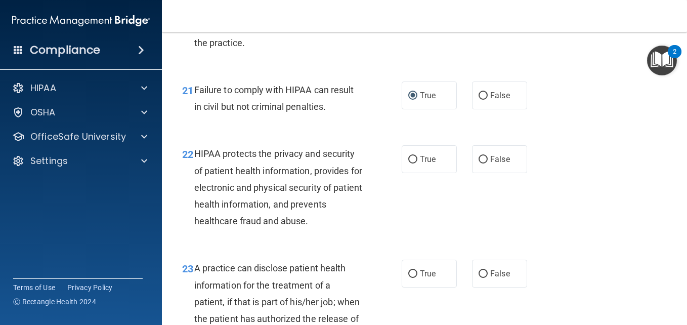
scroll to position [1973, 0]
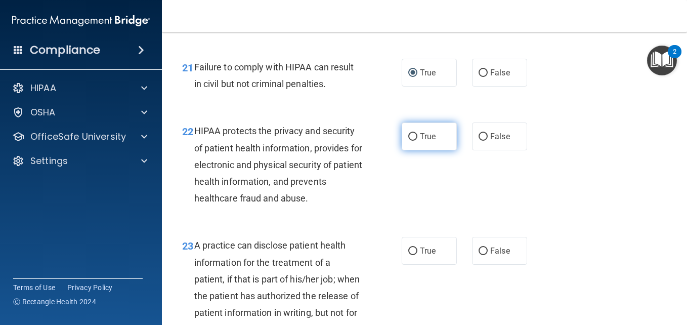
click at [411, 138] on input "True" at bounding box center [412, 137] width 9 height 8
radio input "true"
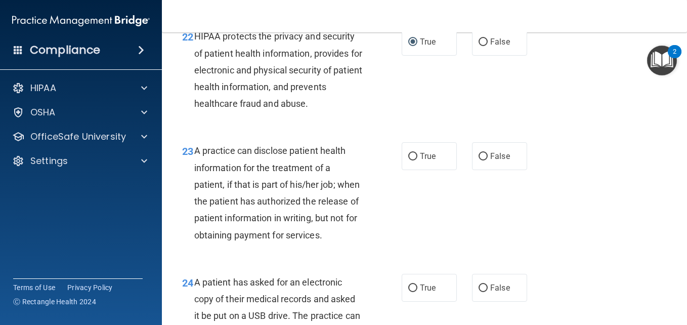
scroll to position [2074, 0]
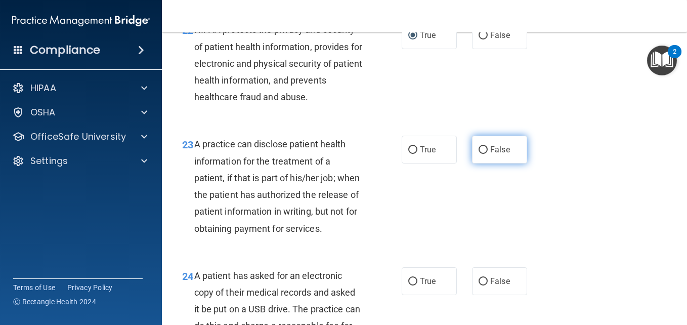
click at [478, 149] on input "False" at bounding box center [482, 150] width 9 height 8
radio input "true"
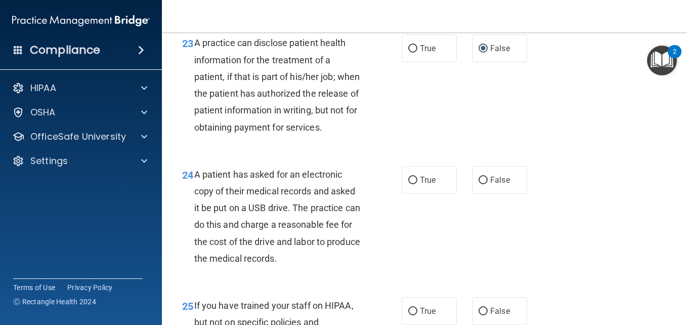
scroll to position [2225, 0]
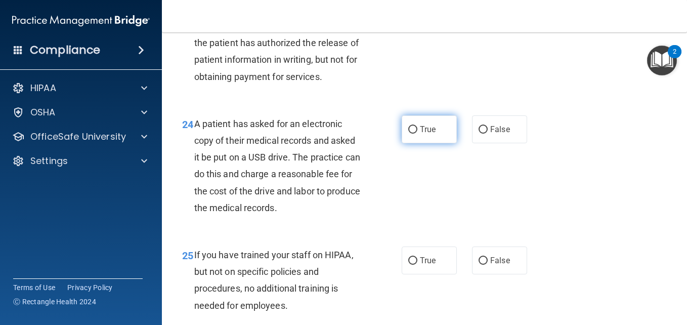
click at [409, 134] on input "True" at bounding box center [412, 130] width 9 height 8
radio input "true"
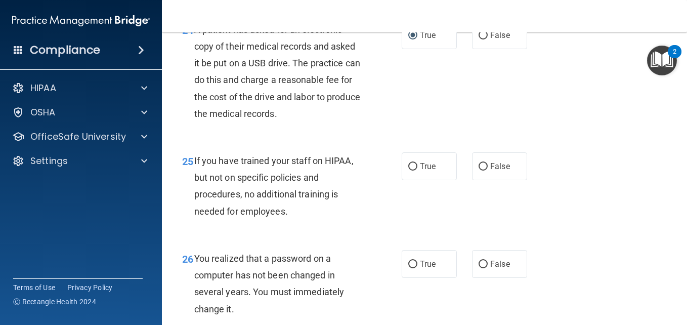
scroll to position [2327, 0]
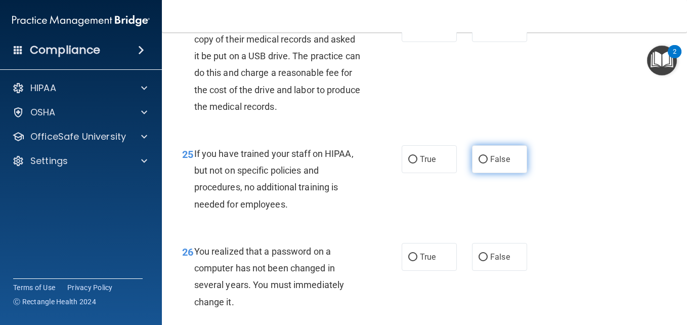
click at [479, 163] on input "False" at bounding box center [482, 160] width 9 height 8
radio input "true"
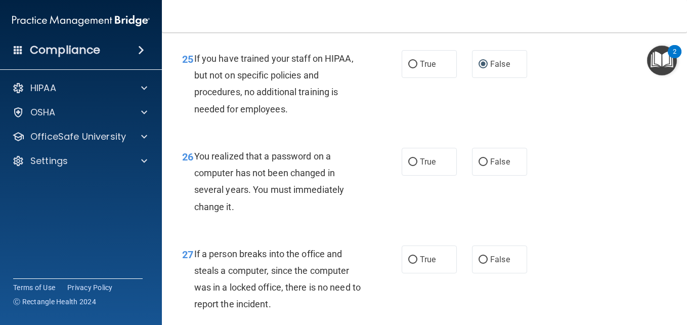
scroll to position [2428, 0]
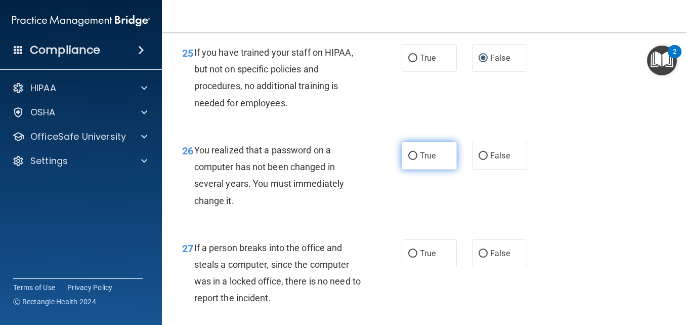
click at [409, 160] on input "True" at bounding box center [412, 156] width 9 height 8
radio input "true"
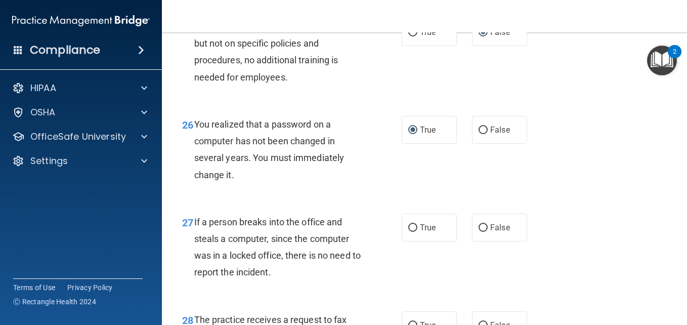
scroll to position [2529, 0]
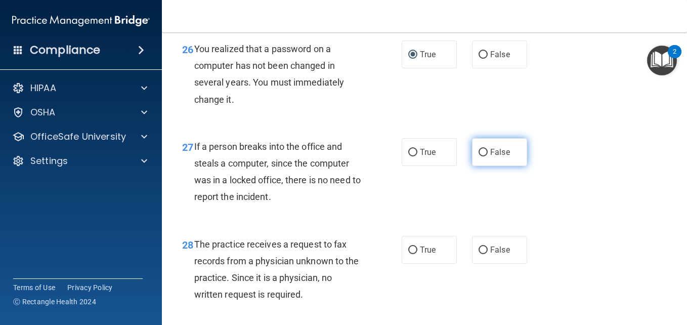
click at [479, 156] on input "False" at bounding box center [482, 153] width 9 height 8
radio input "true"
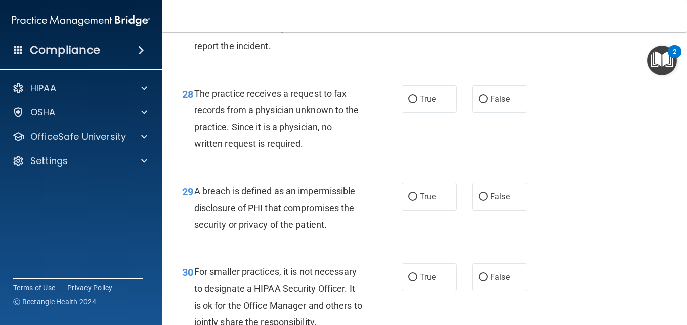
scroll to position [2681, 0]
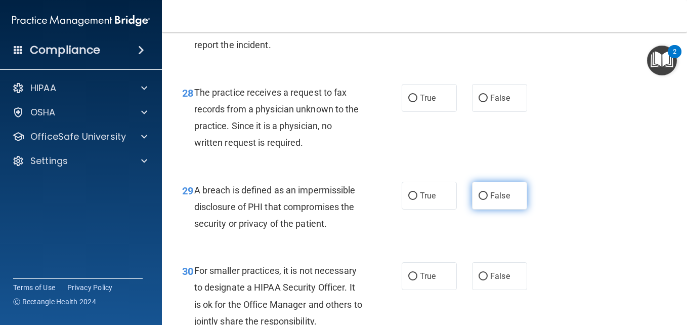
click at [478, 200] on input "False" at bounding box center [482, 196] width 9 height 8
radio input "true"
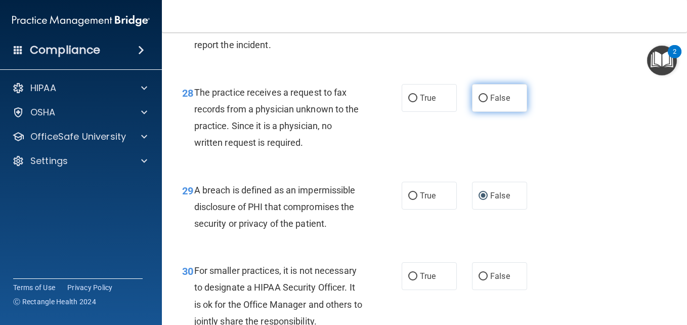
click at [479, 102] on input "False" at bounding box center [482, 99] width 9 height 8
radio input "true"
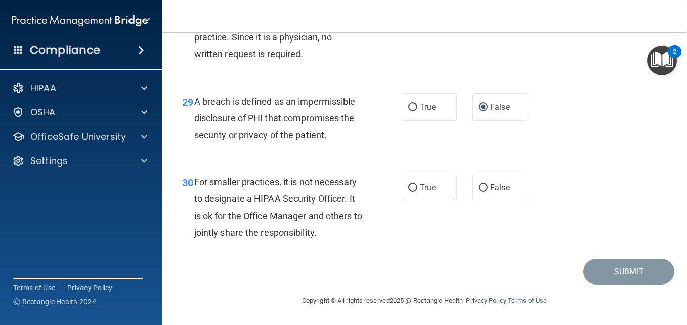
scroll to position [2786, 0]
click at [412, 189] on input "True" at bounding box center [412, 188] width 9 height 8
radio input "true"
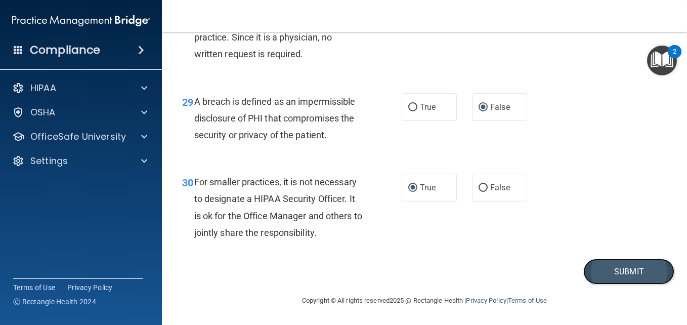
click at [607, 268] on button "Submit" at bounding box center [628, 271] width 91 height 26
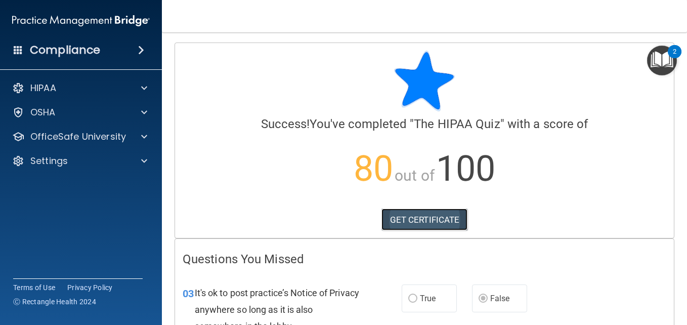
click at [407, 222] on link "GET CERTIFICATE" at bounding box center [424, 219] width 86 height 22
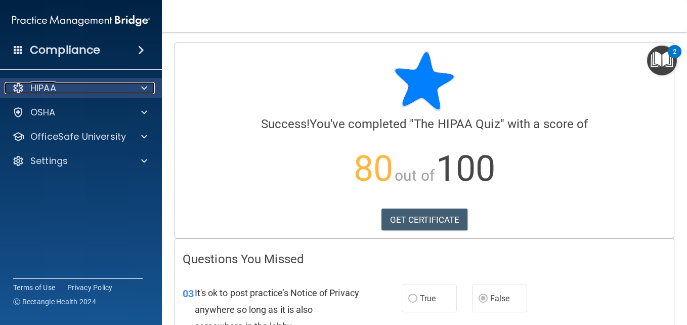
click at [144, 86] on span at bounding box center [144, 88] width 6 height 12
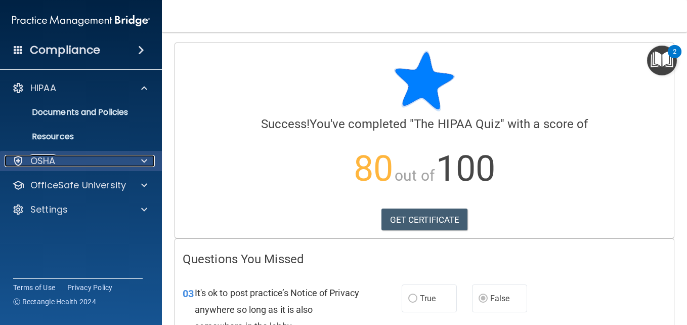
click at [46, 158] on p "OSHA" at bounding box center [42, 161] width 25 height 12
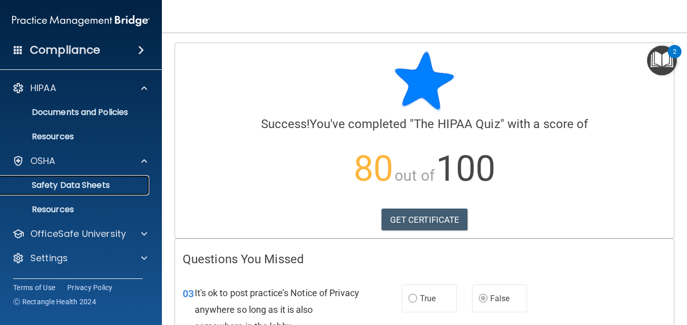
click at [51, 180] on p "Safety Data Sheets" at bounding box center [76, 185] width 138 height 10
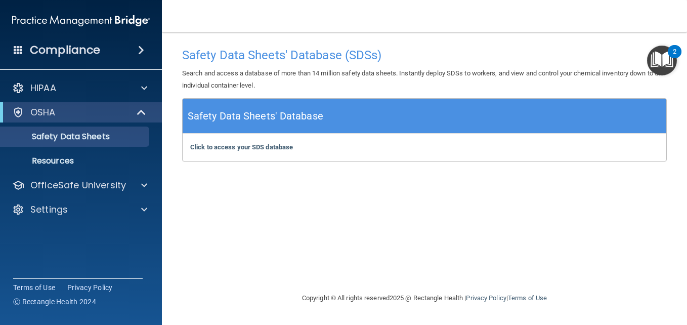
click at [263, 120] on h5 "Safety Data Sheets' Database" at bounding box center [256, 116] width 136 height 18
click at [245, 147] on b "Click to access your SDS database" at bounding box center [241, 147] width 103 height 8
click at [56, 161] on p "Resources" at bounding box center [76, 161] width 138 height 10
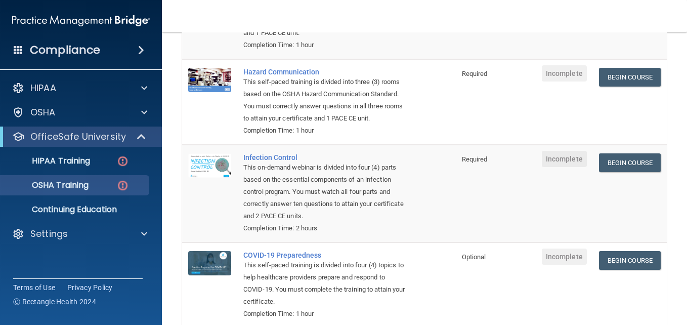
scroll to position [41, 0]
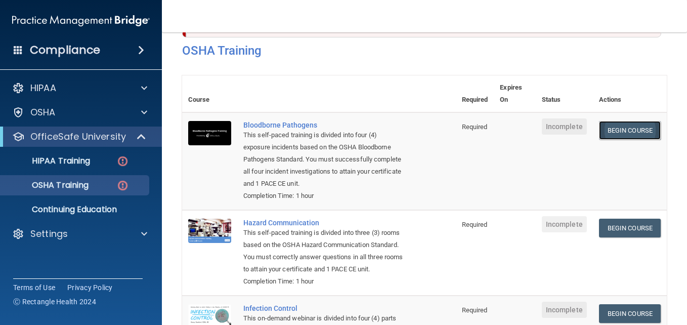
click at [632, 122] on link "Begin Course" at bounding box center [630, 130] width 62 height 19
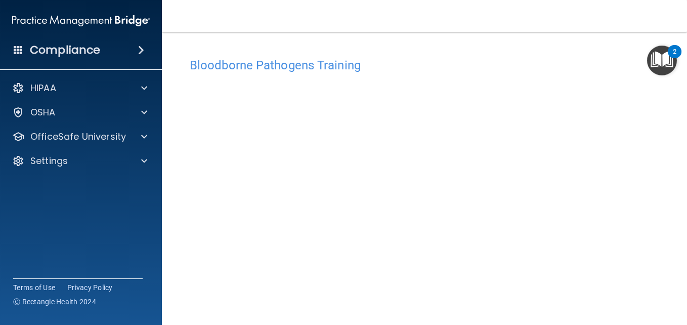
click at [659, 56] on img "Open Resource Center, 2 new notifications" at bounding box center [662, 61] width 30 height 30
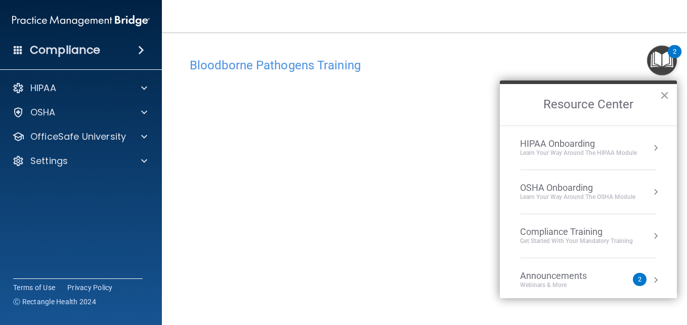
click at [650, 146] on button "Resource Center" at bounding box center [655, 148] width 10 height 10
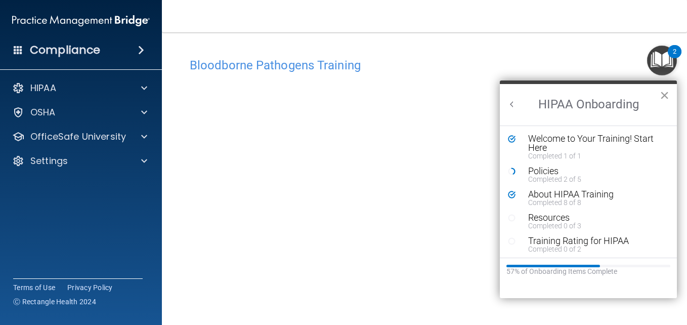
click at [662, 94] on button "×" at bounding box center [665, 95] width 10 height 16
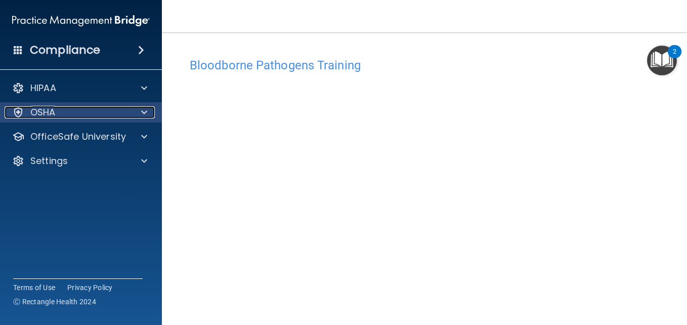
click at [144, 112] on span at bounding box center [144, 112] width 6 height 12
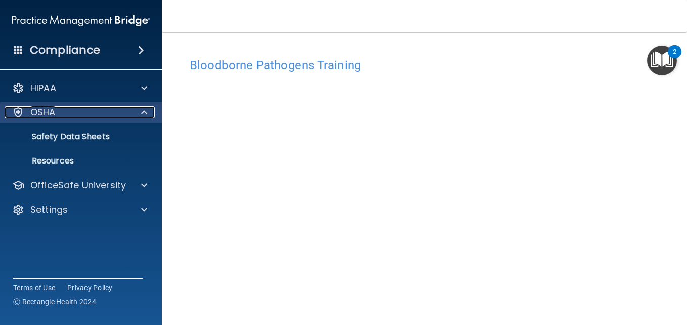
click at [144, 111] on span at bounding box center [144, 112] width 6 height 12
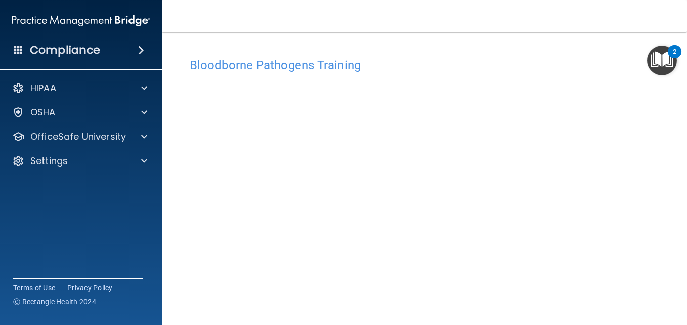
click at [660, 63] on img "Open Resource Center, 2 new notifications" at bounding box center [662, 61] width 30 height 30
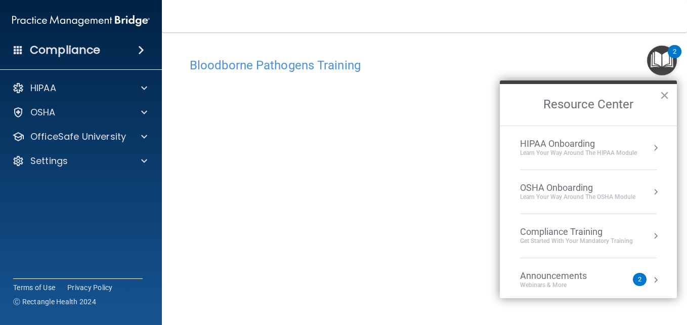
click at [650, 192] on button "Resource Center" at bounding box center [655, 192] width 10 height 10
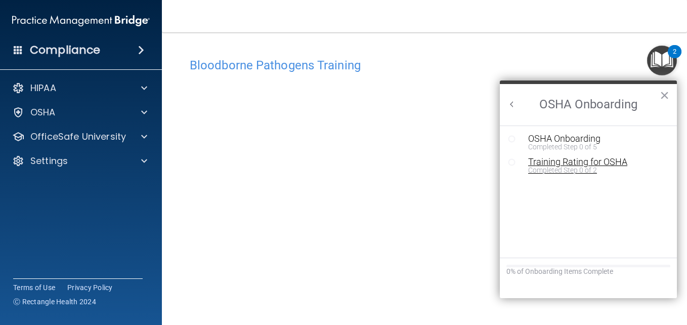
click at [585, 163] on div "Training Rating for OSHA" at bounding box center [596, 161] width 136 height 9
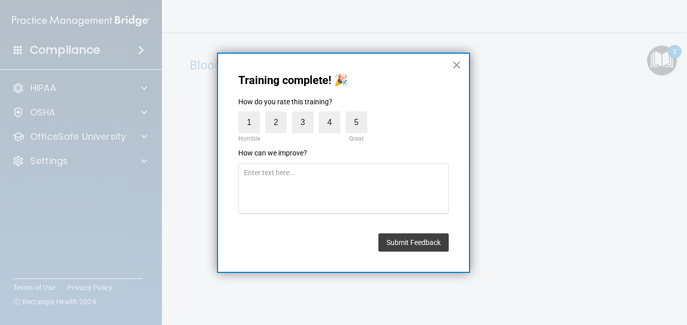
click at [454, 65] on button "×" at bounding box center [457, 65] width 10 height 16
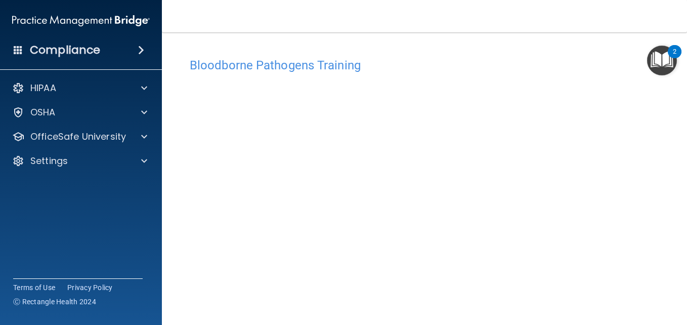
click at [656, 70] on img "Open Resource Center, 2 new notifications" at bounding box center [662, 61] width 30 height 30
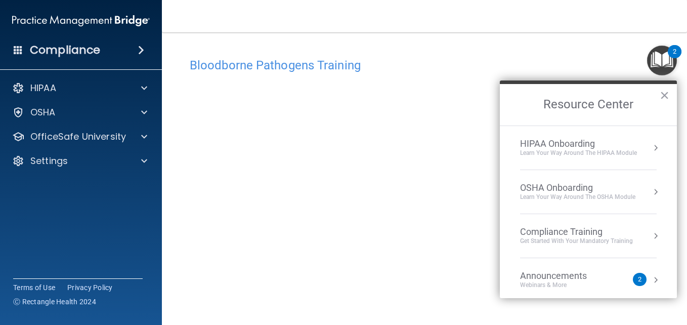
click at [650, 192] on button "Resource Center" at bounding box center [655, 192] width 10 height 10
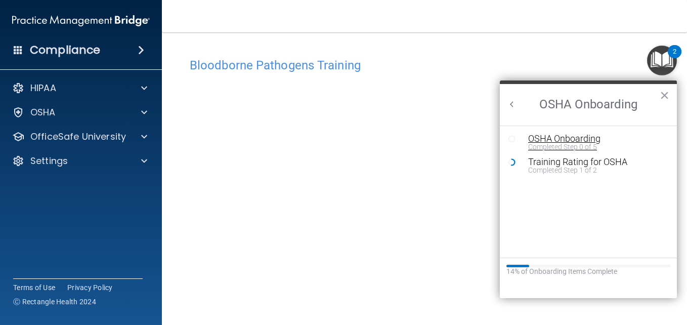
click at [560, 139] on div "OSHA Onboarding" at bounding box center [596, 138] width 136 height 9
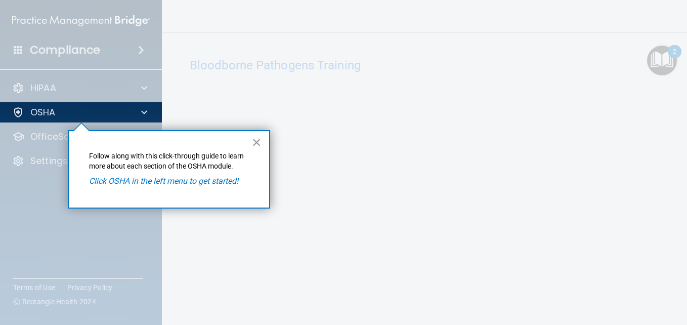
click at [258, 138] on button "×" at bounding box center [257, 142] width 10 height 16
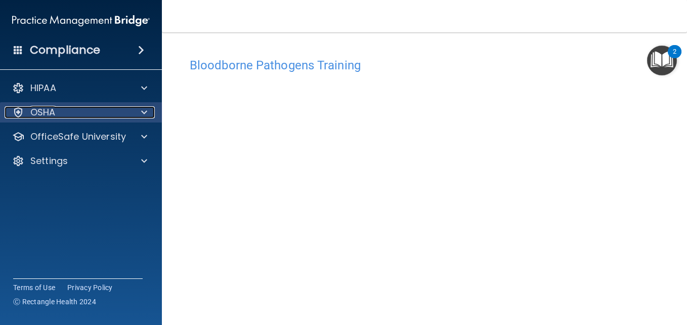
click at [144, 112] on span at bounding box center [144, 112] width 6 height 12
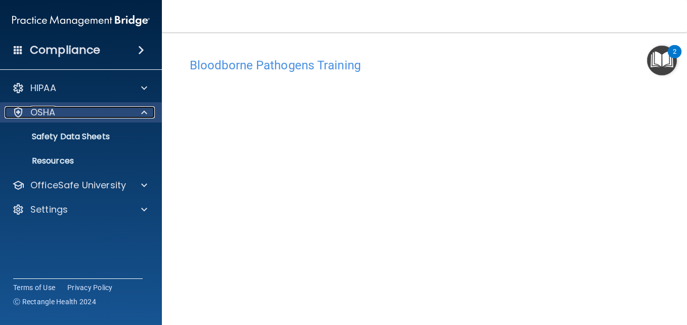
click at [144, 112] on span at bounding box center [144, 112] width 6 height 12
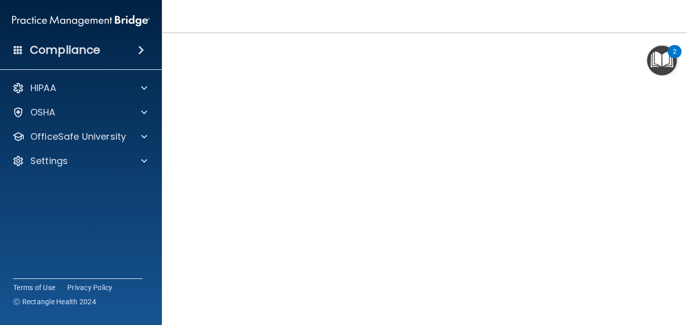
scroll to position [32, 0]
